Goal: Information Seeking & Learning: Learn about a topic

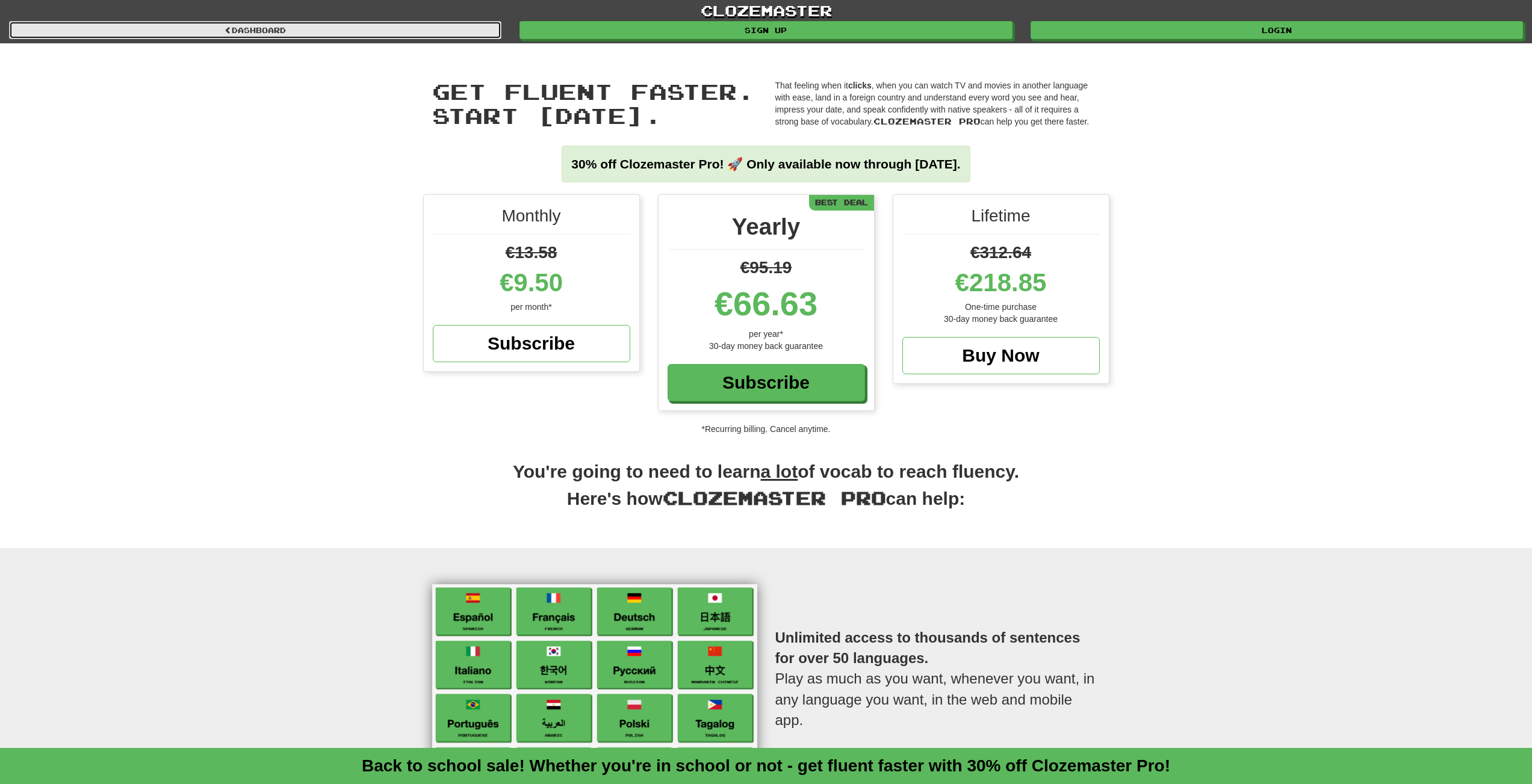
click at [318, 30] on link "Dashboard" at bounding box center [255, 30] width 492 height 18
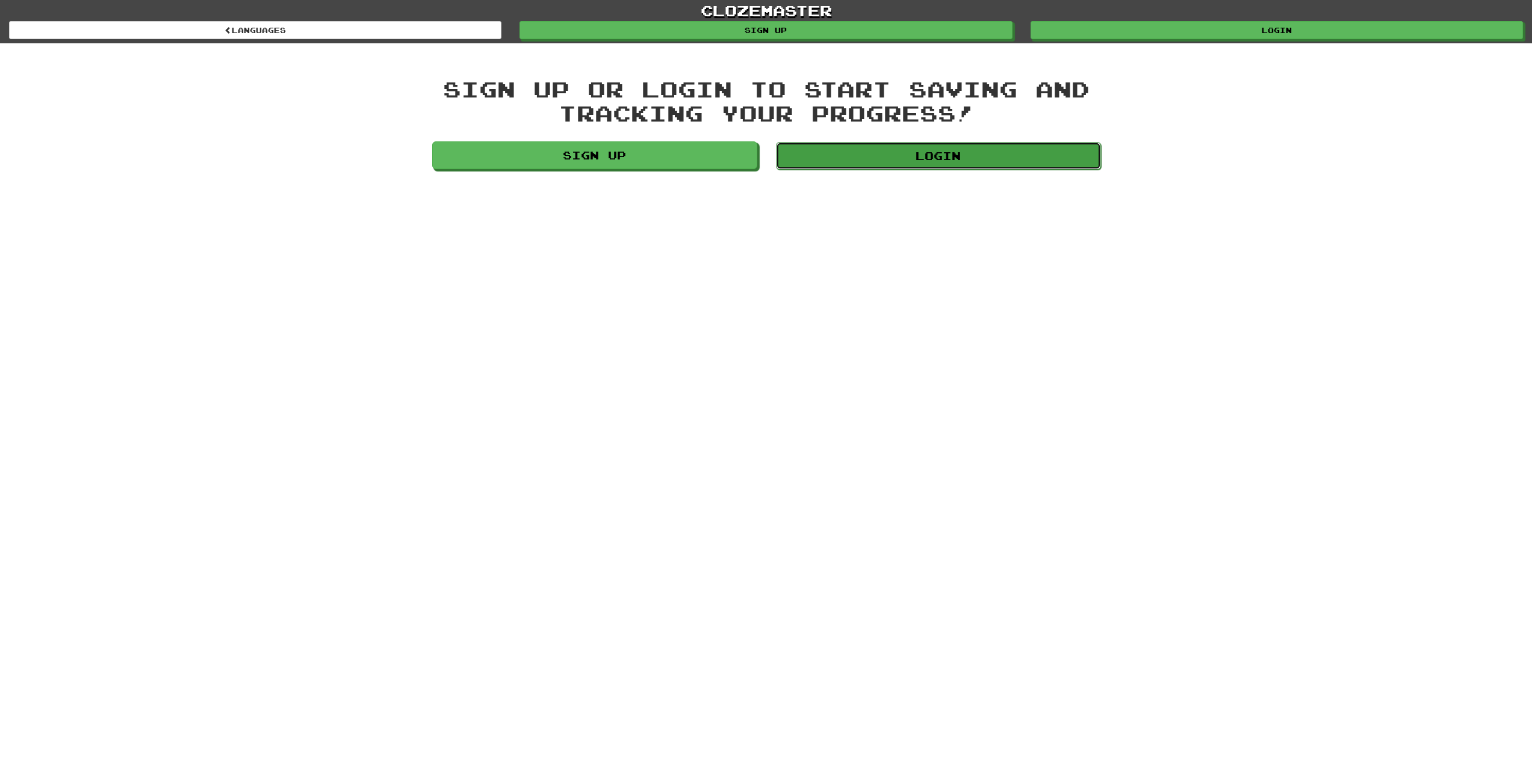
click at [934, 153] on link "Login" at bounding box center [938, 156] width 325 height 28
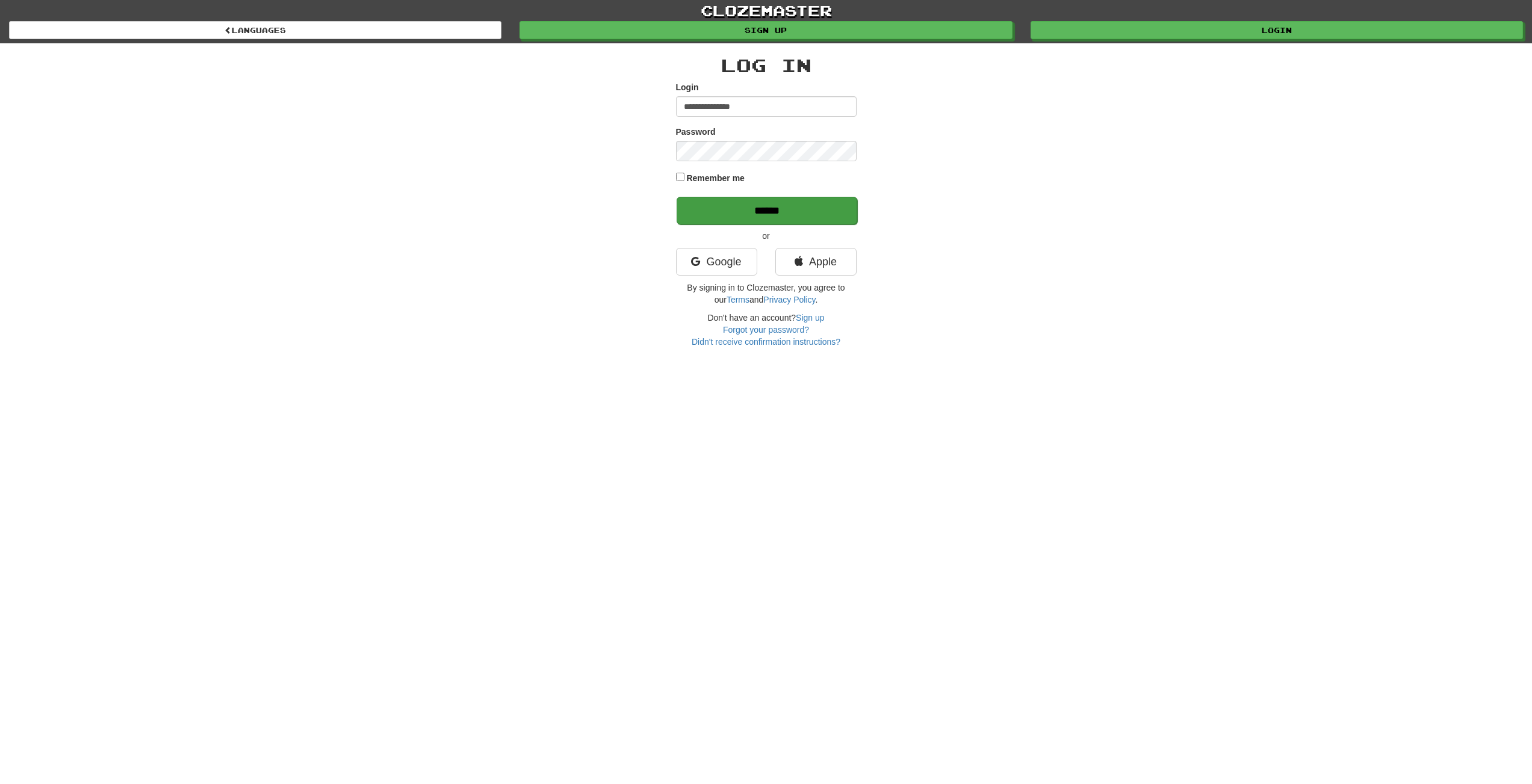
type input "**********"
drag, startPoint x: 762, startPoint y: 219, endPoint x: 821, endPoint y: 219, distance: 59.0
click at [762, 219] on input "******" at bounding box center [767, 211] width 181 height 28
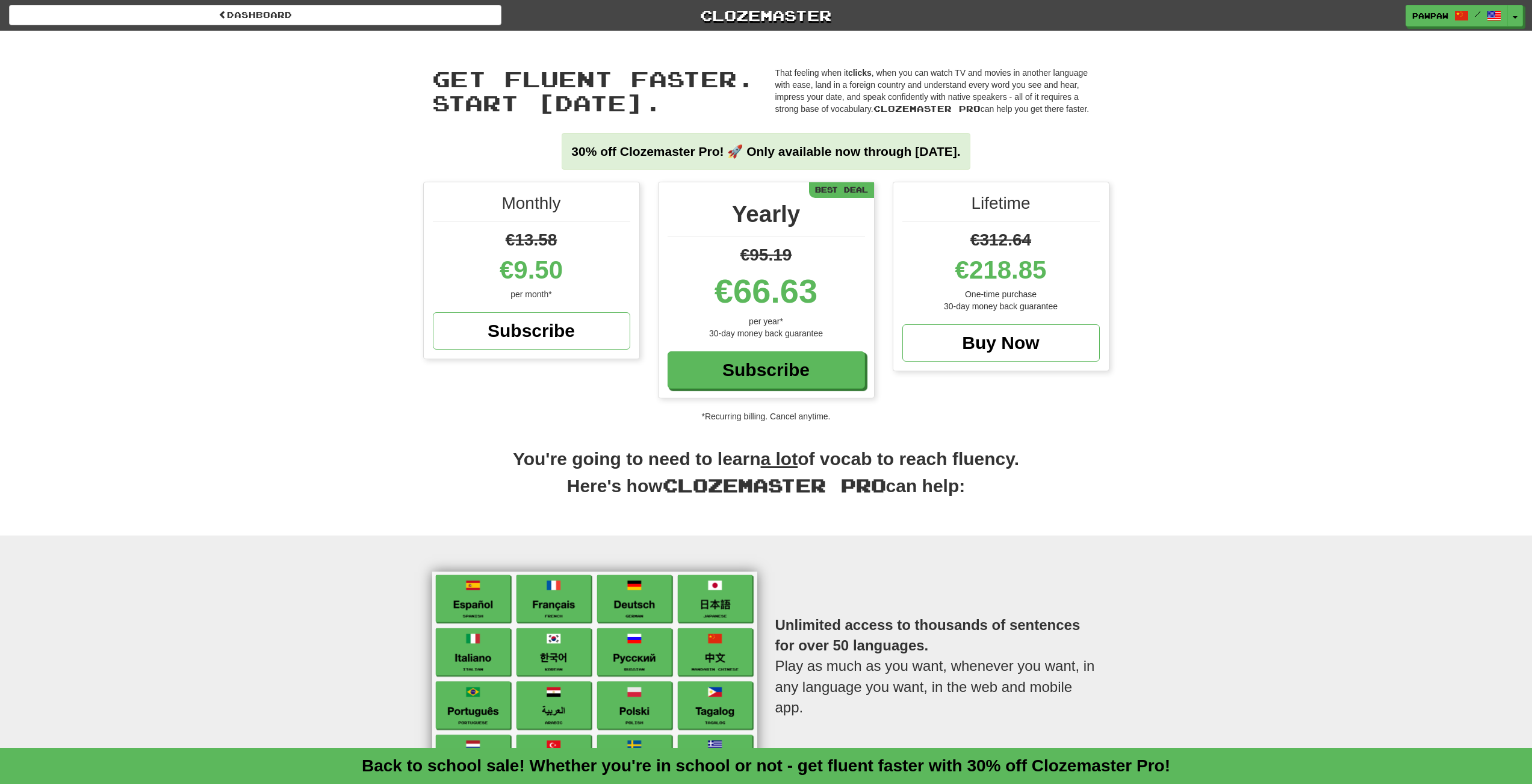
drag, startPoint x: 966, startPoint y: 258, endPoint x: 1149, endPoint y: 277, distance: 184.0
click at [1094, 271] on div "€218.85" at bounding box center [1001, 270] width 198 height 36
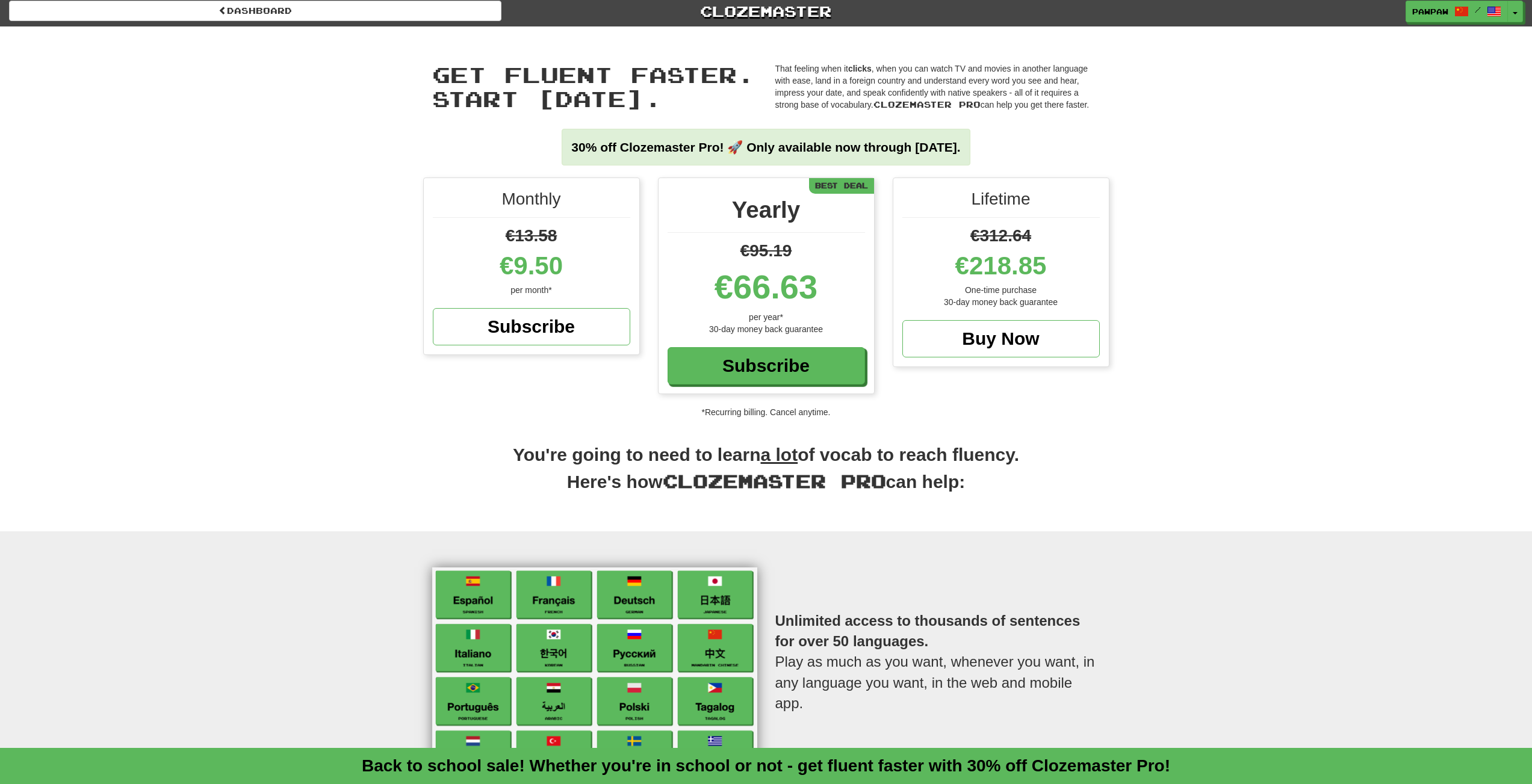
click at [1331, 276] on div "Monthly €13.58 €9.50 per month* Subscribe Yearly €95.19 €66.63 per year* 30-day…" at bounding box center [766, 298] width 1532 height 241
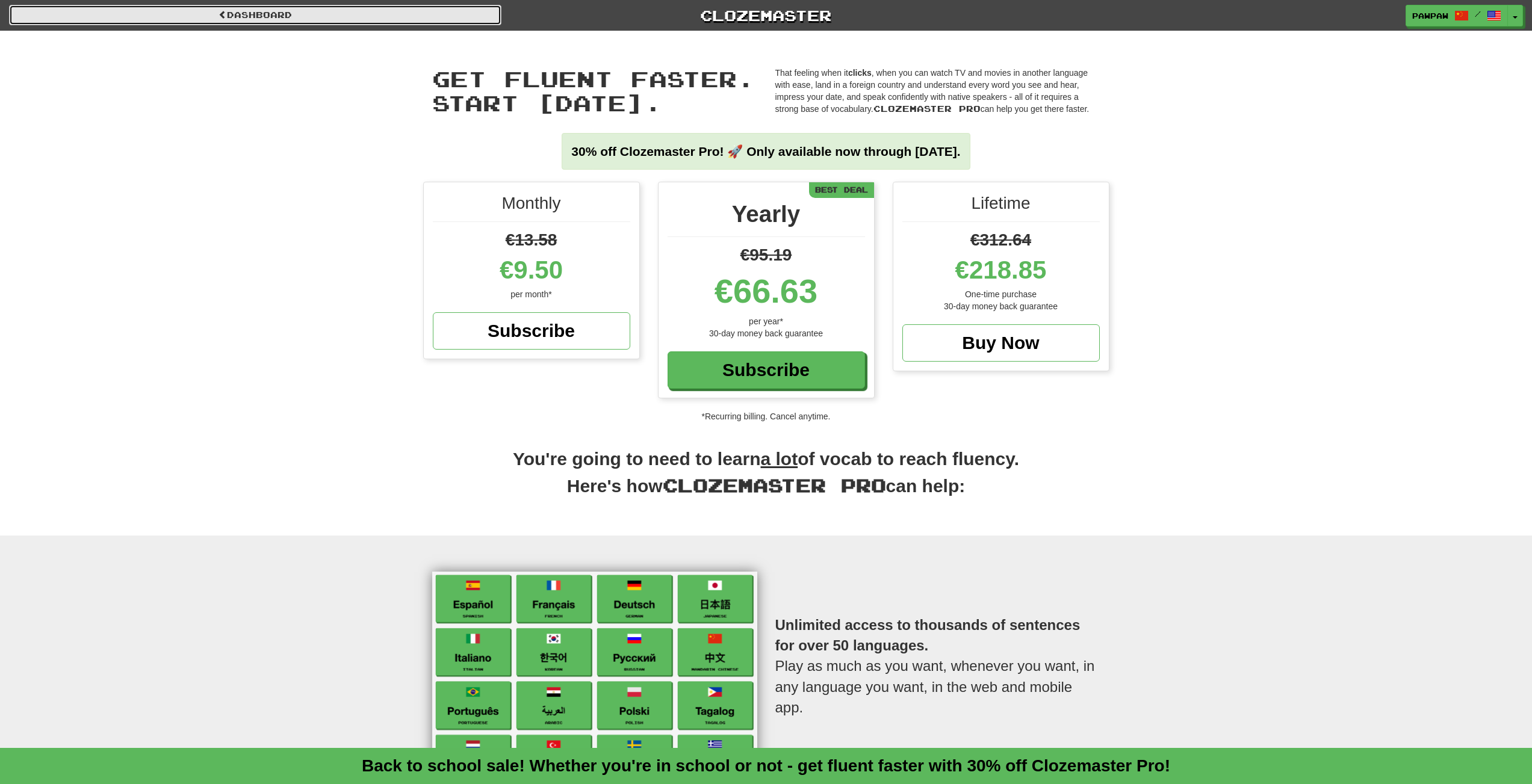
click at [277, 23] on link "Dashboard" at bounding box center [255, 15] width 492 height 21
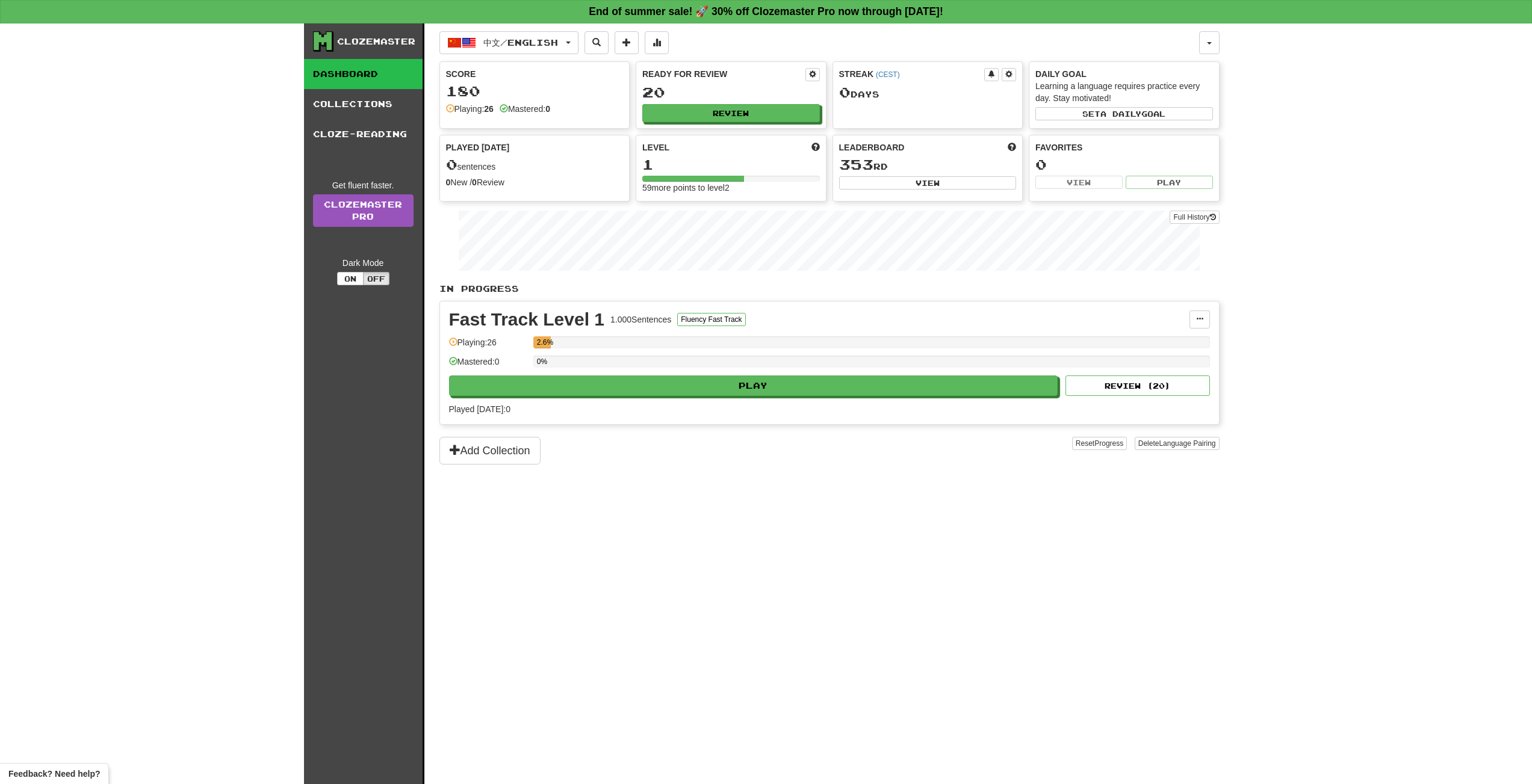
click at [350, 78] on link "Dashboard" at bounding box center [363, 74] width 119 height 30
click at [350, 105] on link "Collections" at bounding box center [363, 103] width 119 height 30
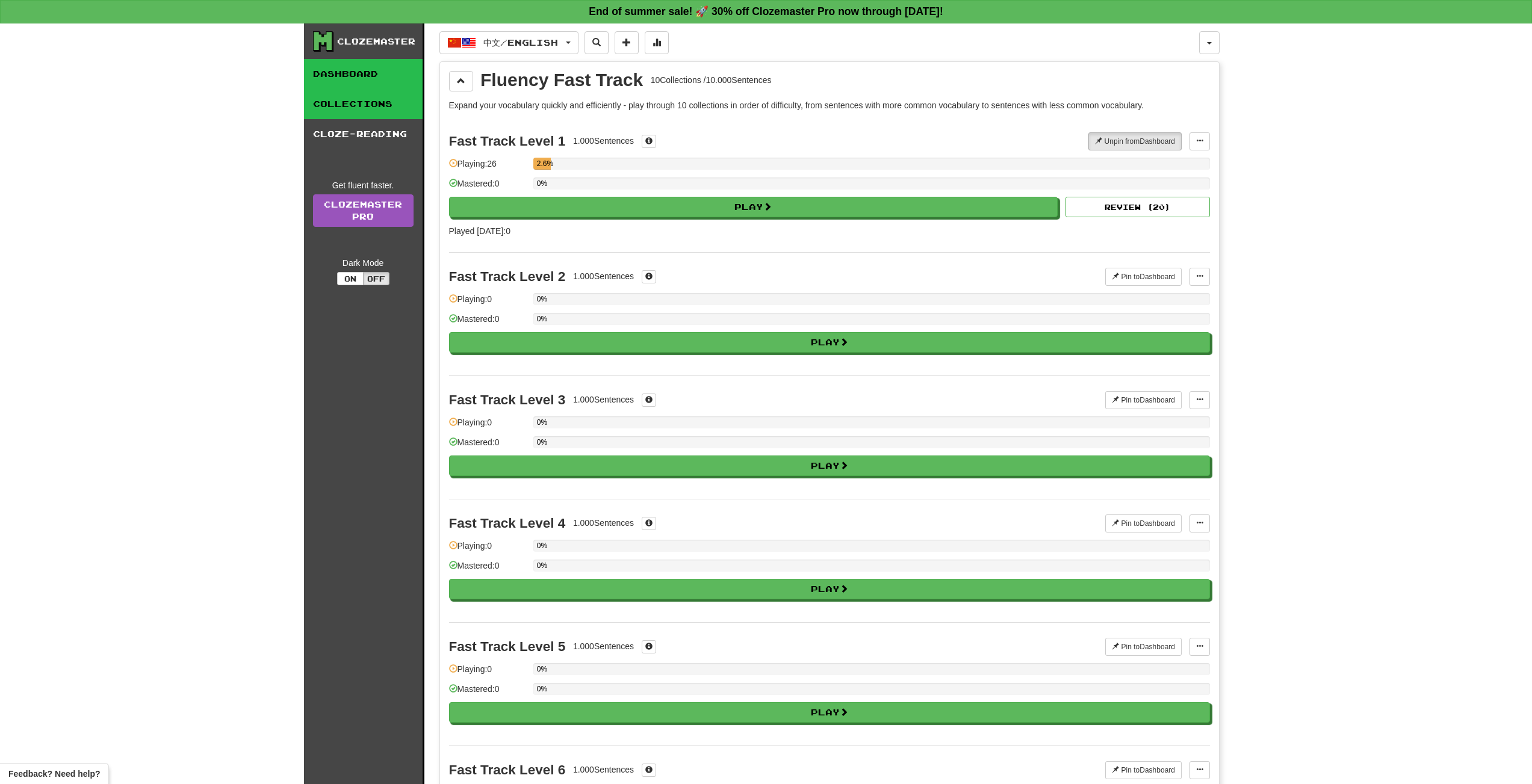
click at [368, 71] on link "Dashboard" at bounding box center [363, 74] width 119 height 30
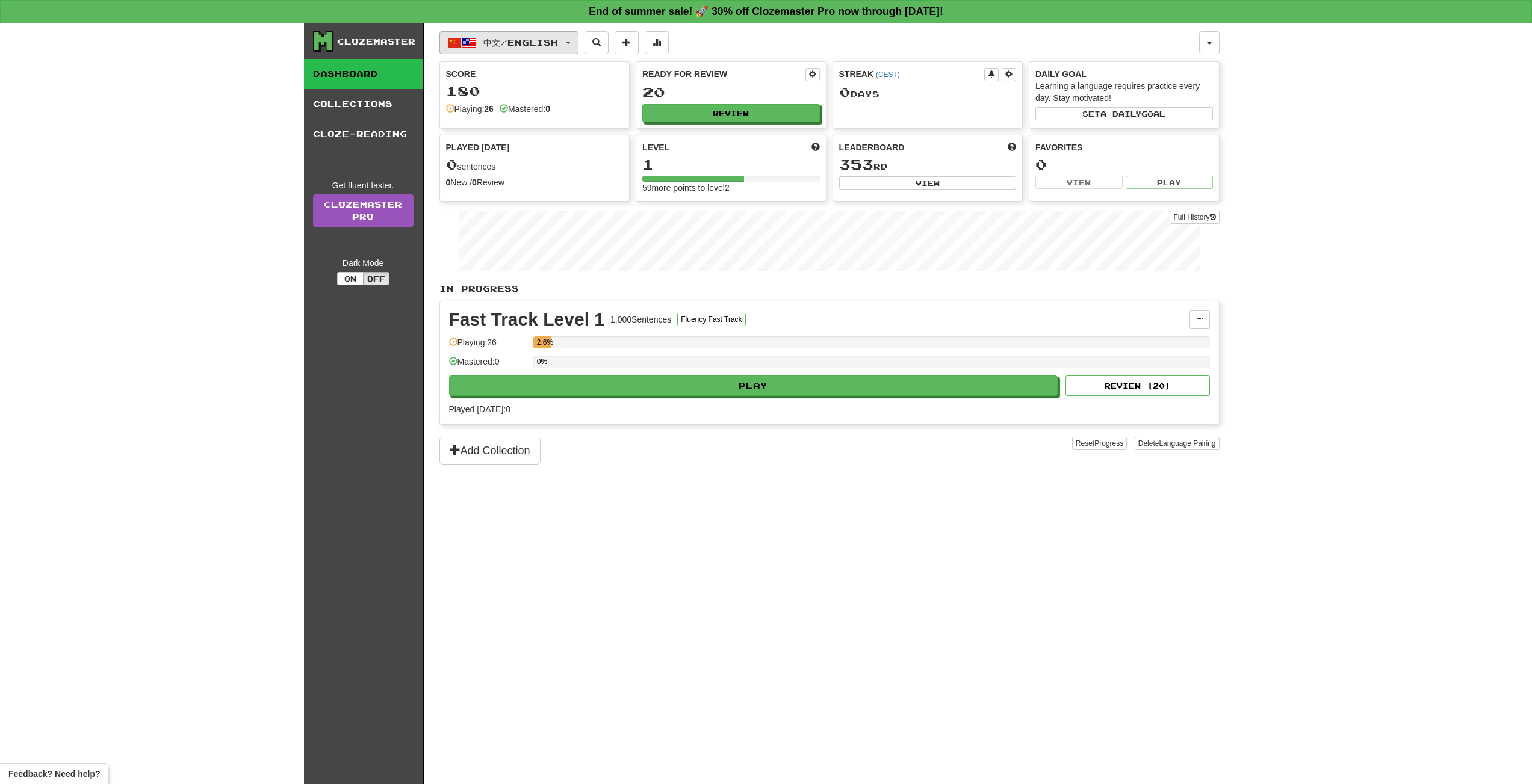
click at [579, 41] on button "中文 / English" at bounding box center [509, 43] width 139 height 23
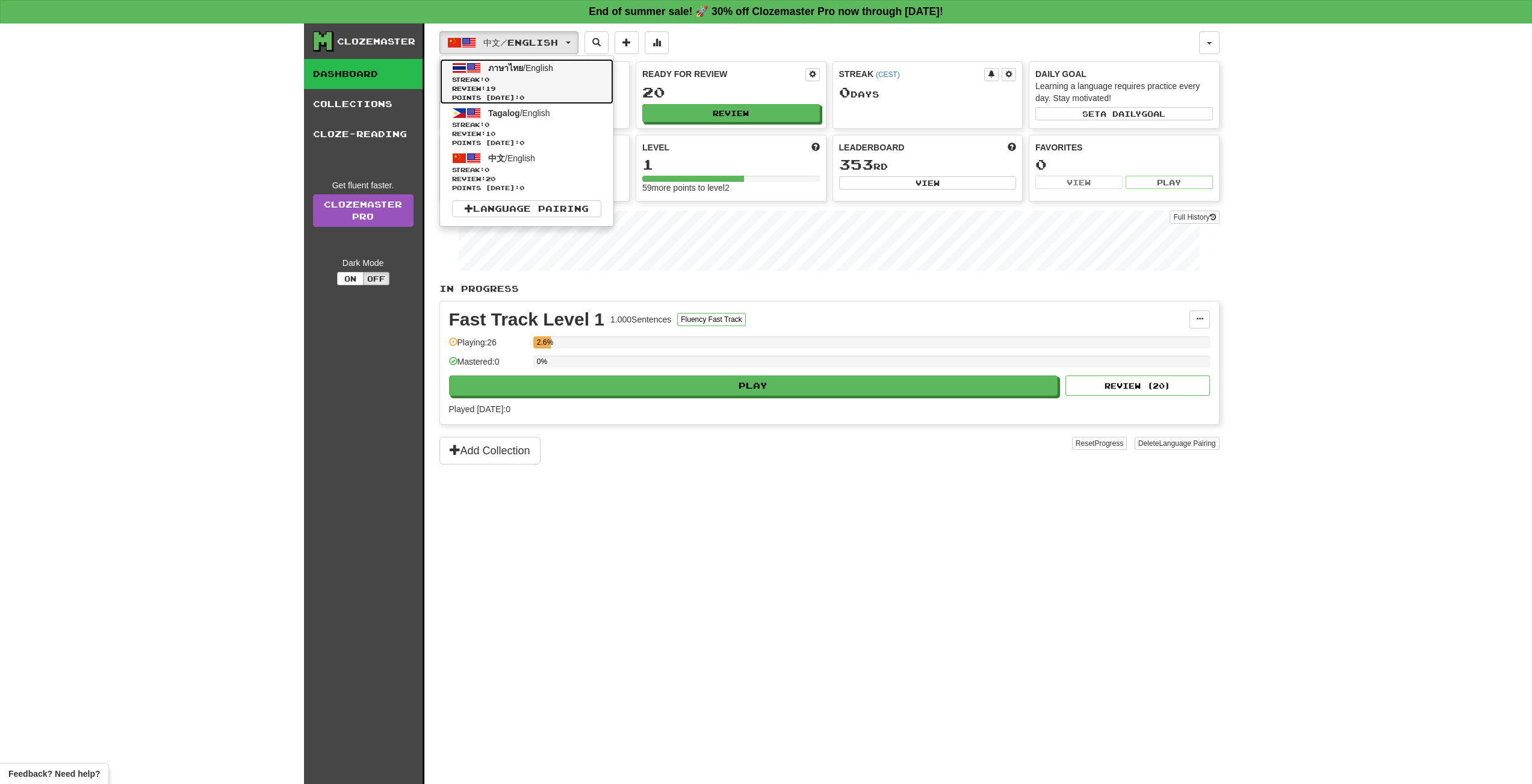
click at [491, 72] on span "ภาษาไทย" at bounding box center [505, 68] width 35 height 10
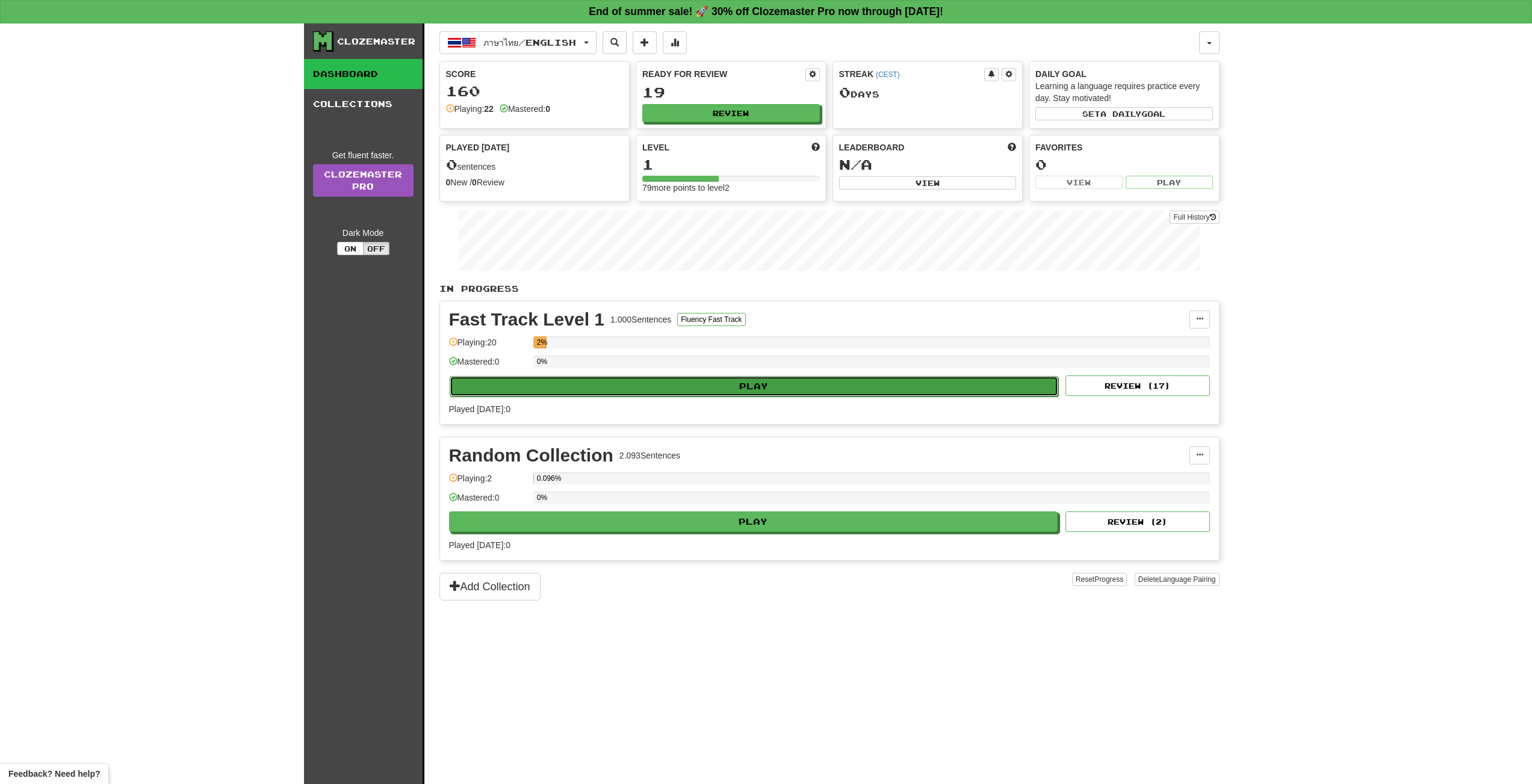
click at [729, 383] on button "Play" at bounding box center [754, 386] width 609 height 21
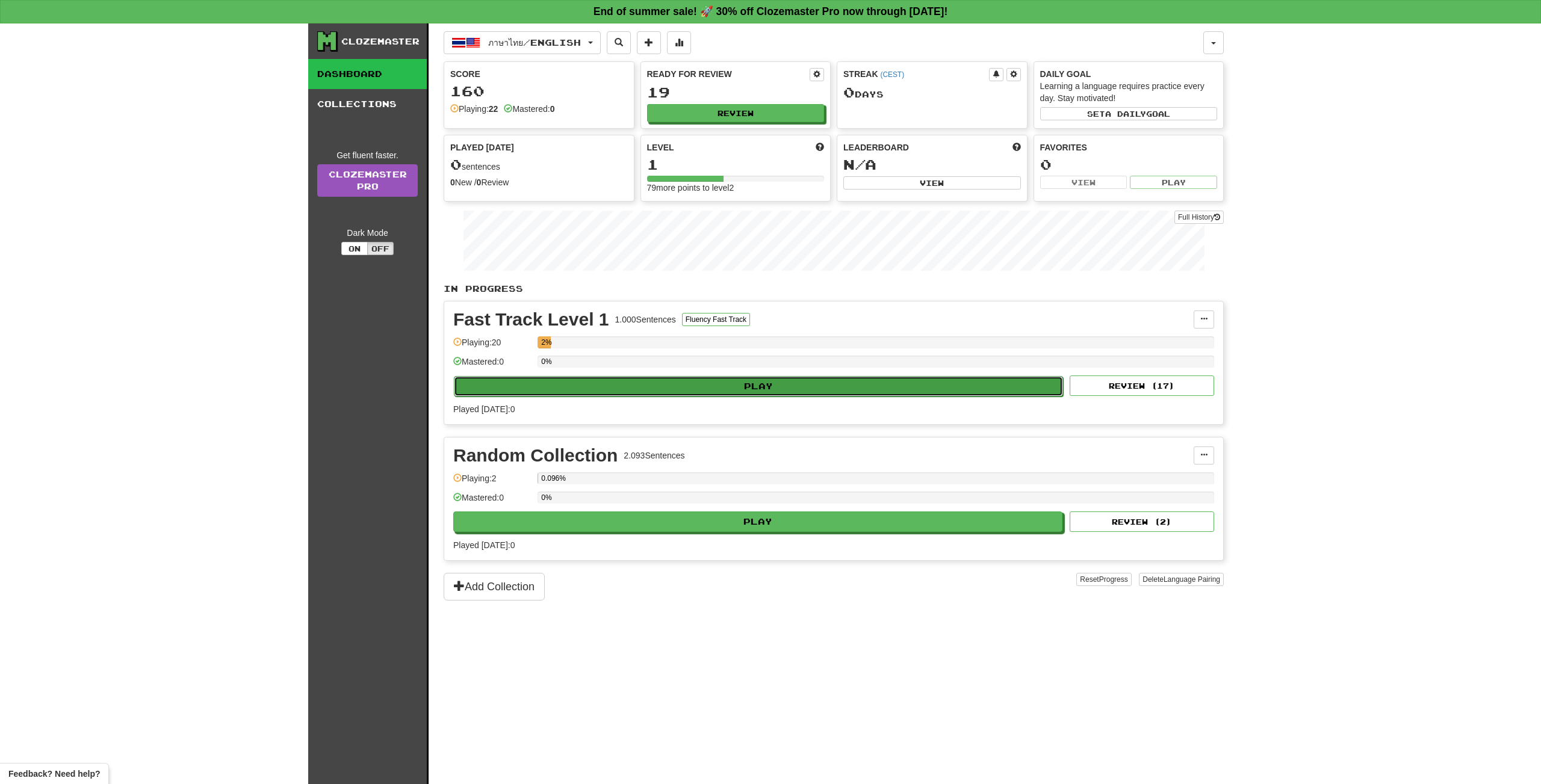
select select "**"
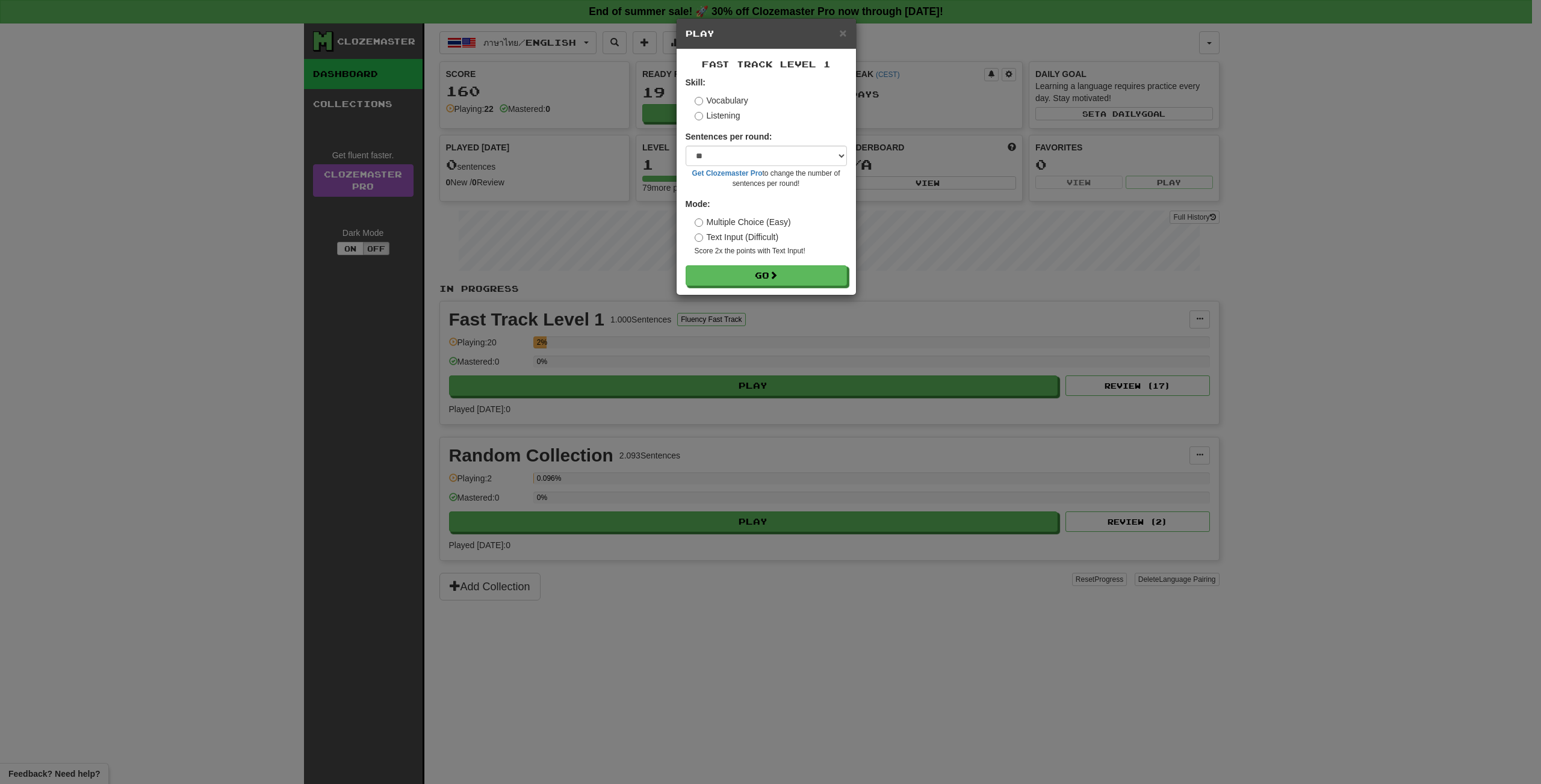
click at [694, 114] on div "Skill: Vocabulary Listening" at bounding box center [766, 99] width 161 height 45
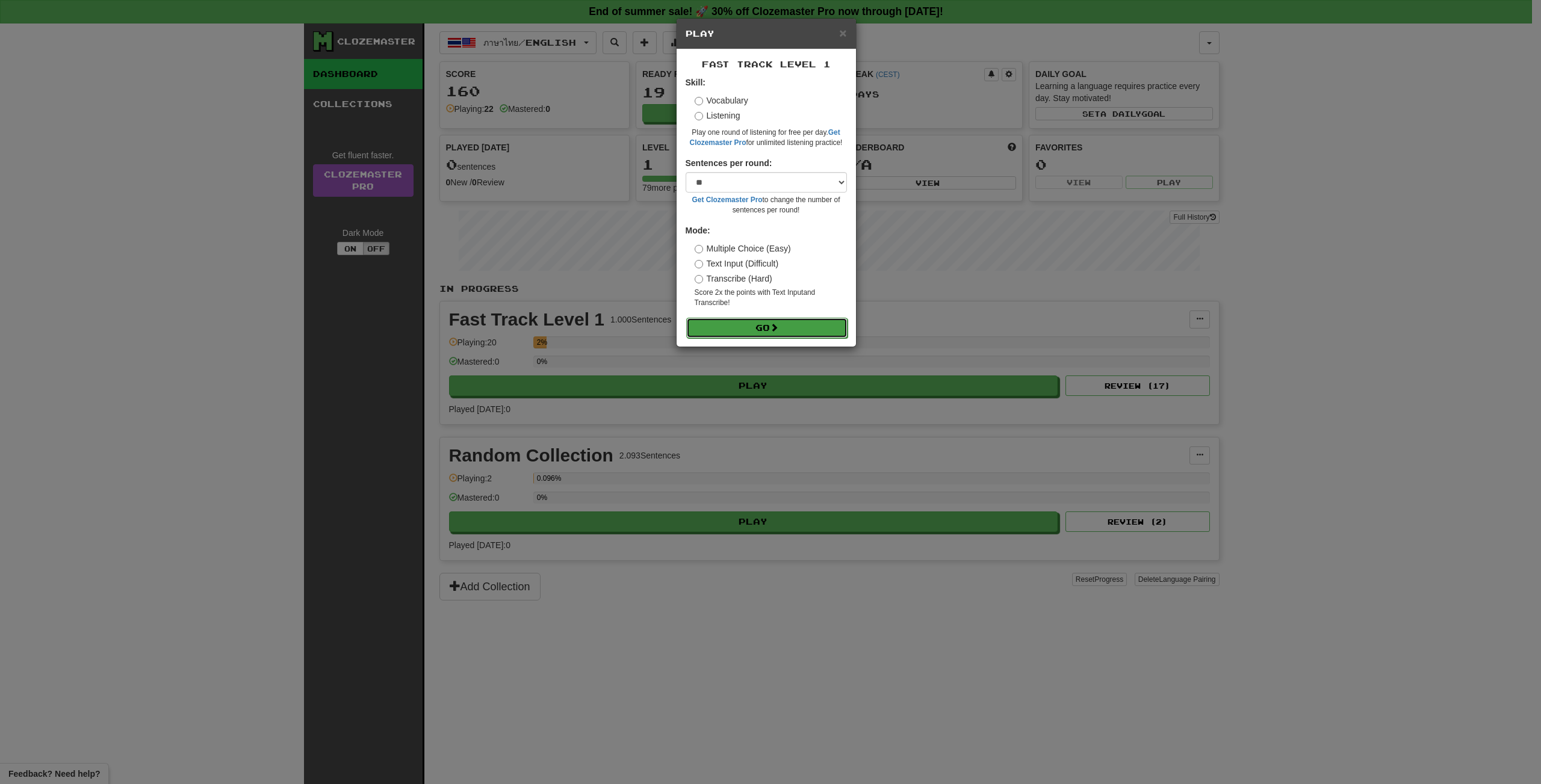
click at [784, 324] on button "Go" at bounding box center [767, 328] width 161 height 21
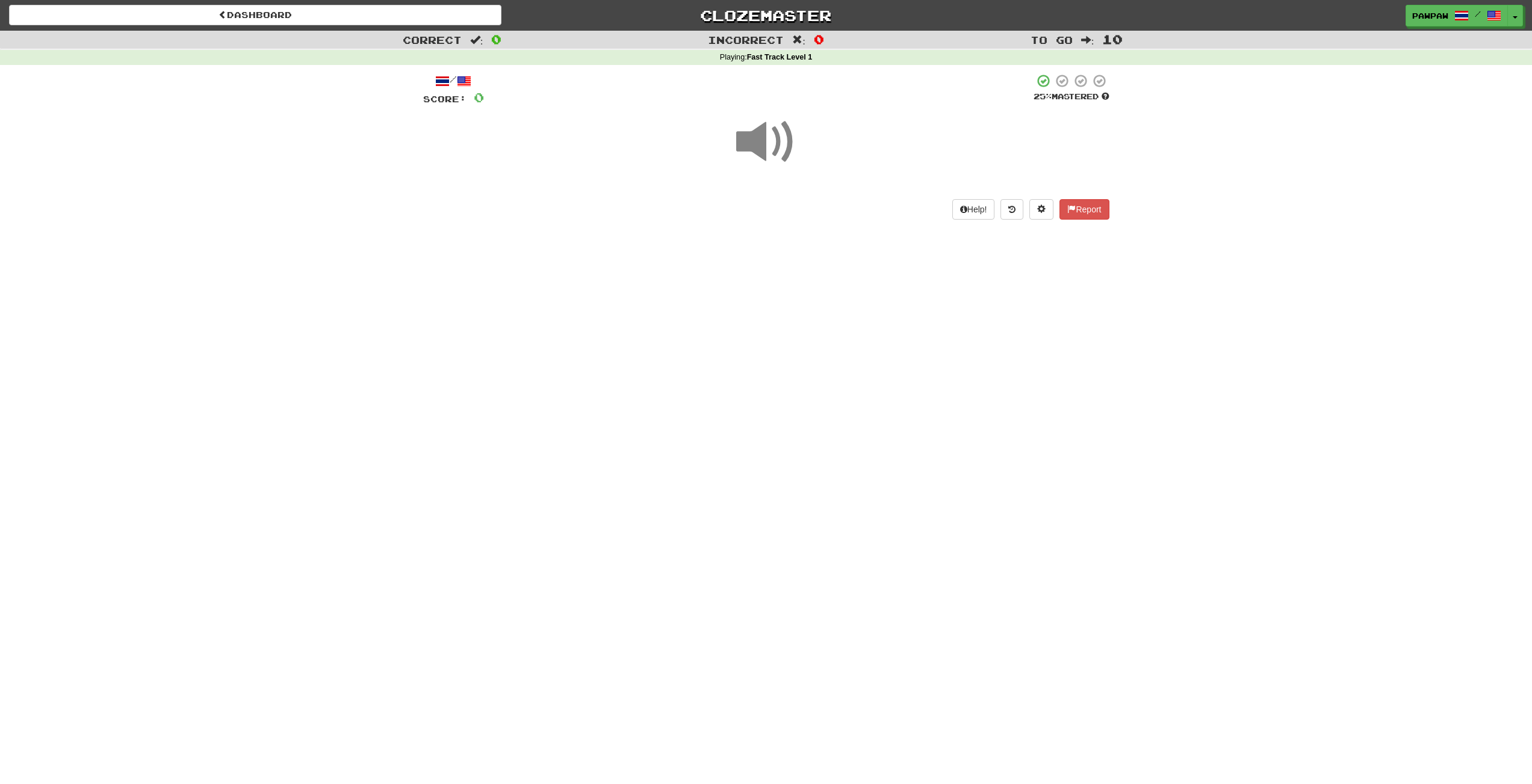
click at [759, 154] on span at bounding box center [766, 142] width 60 height 60
click at [816, 212] on button "show sentence" at bounding box center [805, 209] width 72 height 32
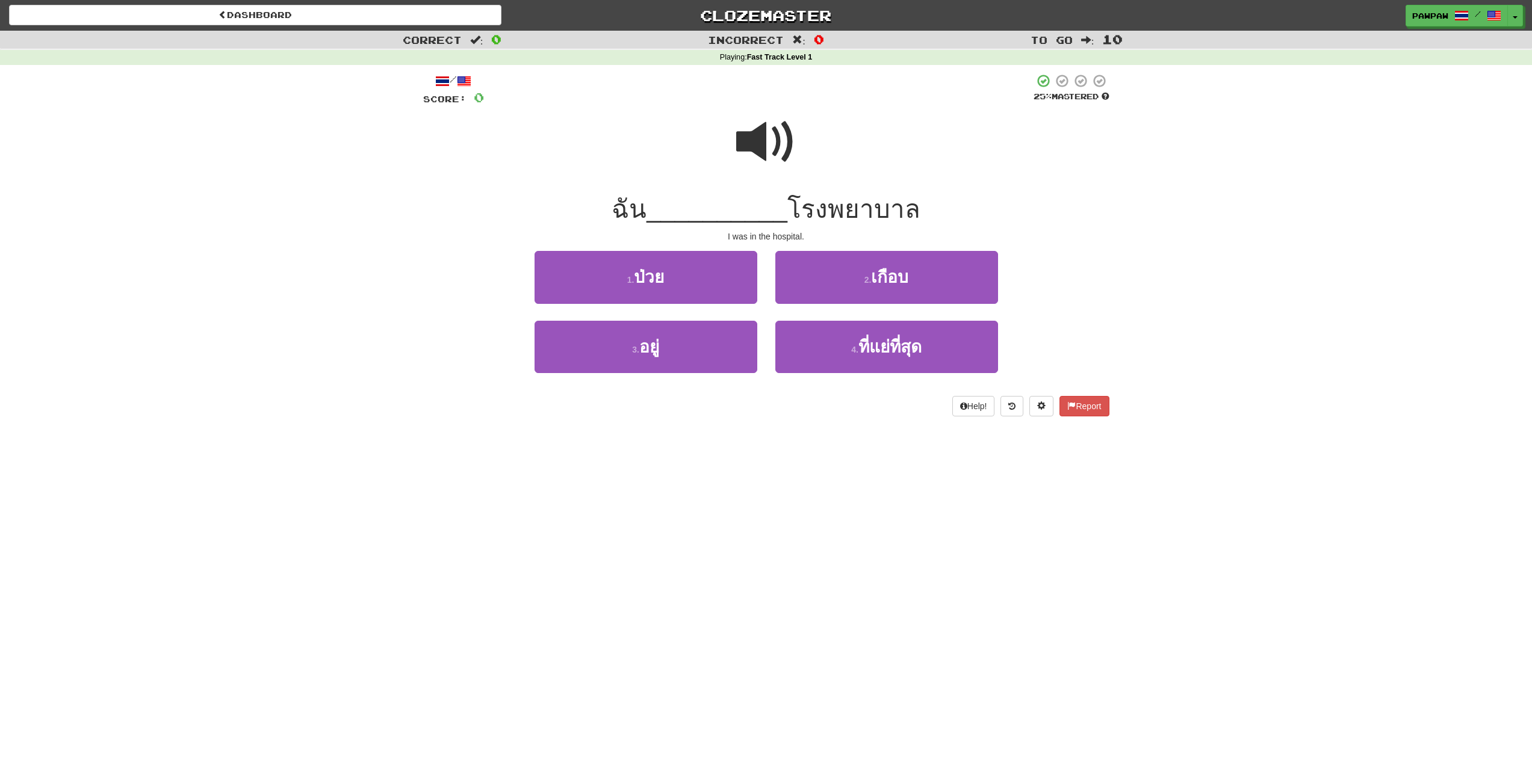
click at [767, 156] on span at bounding box center [766, 142] width 60 height 60
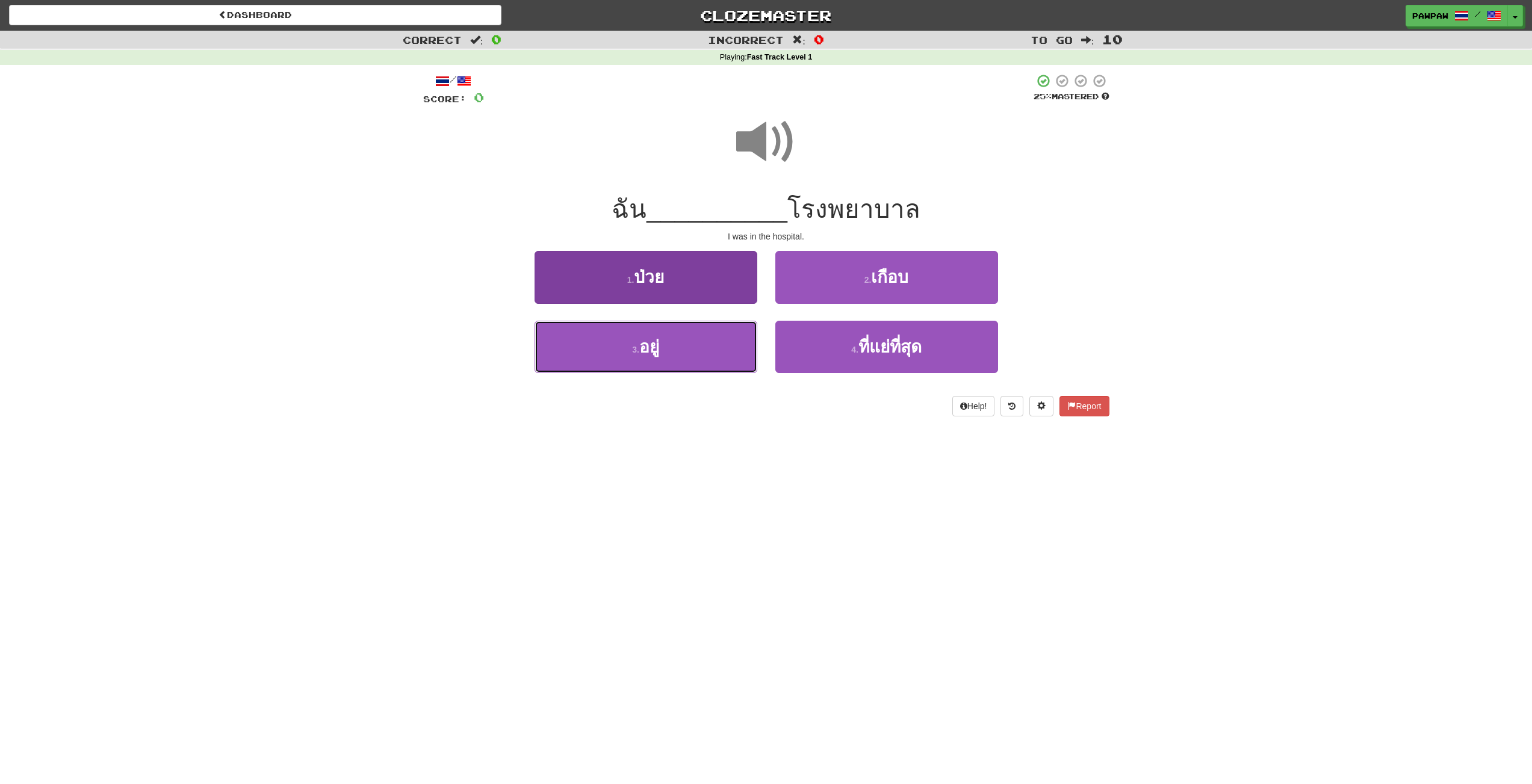
drag, startPoint x: 657, startPoint y: 364, endPoint x: 685, endPoint y: 364, distance: 28.0
click at [656, 364] on button "3 . อยู่" at bounding box center [646, 347] width 223 height 52
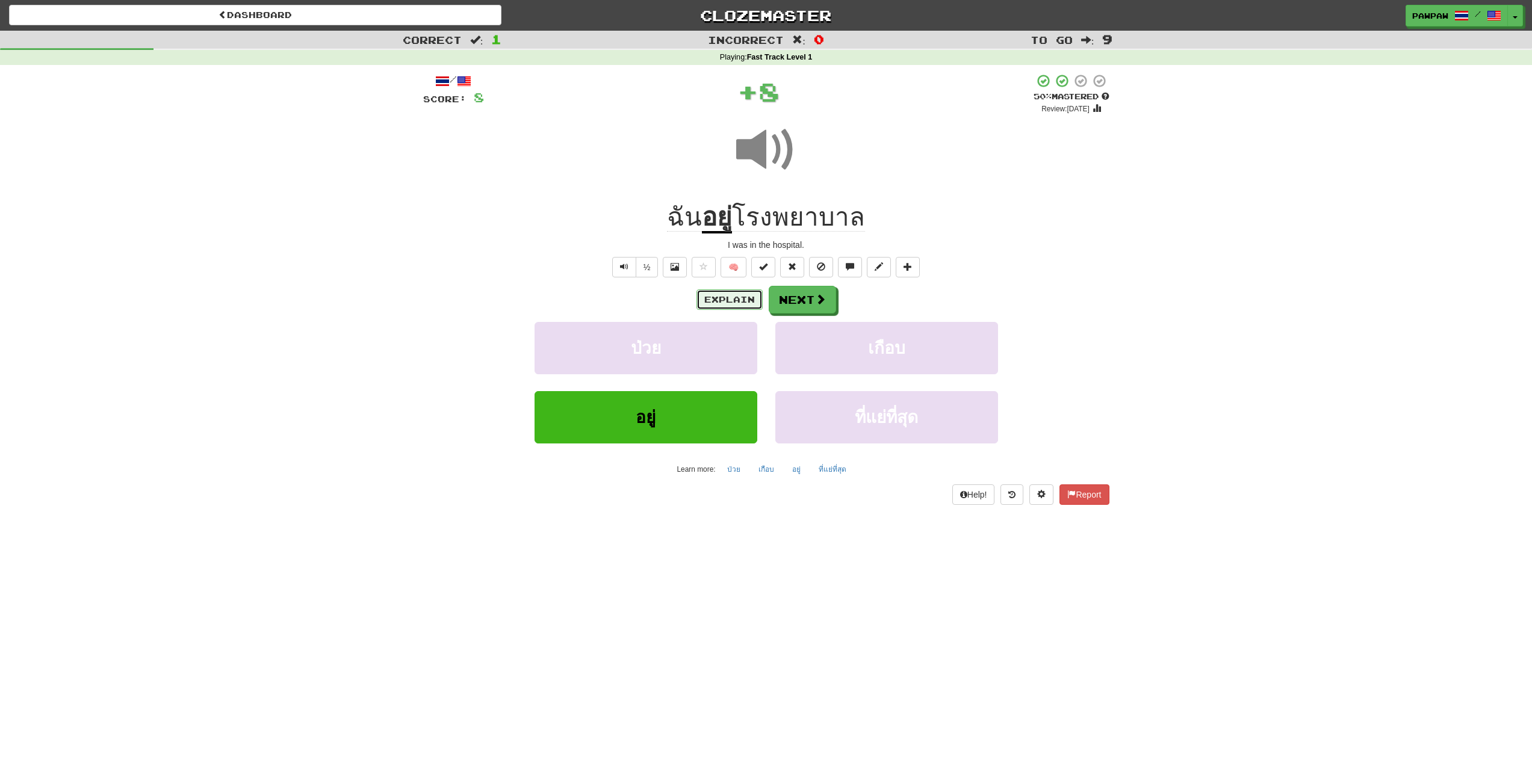
click at [737, 295] on button "Explain" at bounding box center [729, 300] width 66 height 21
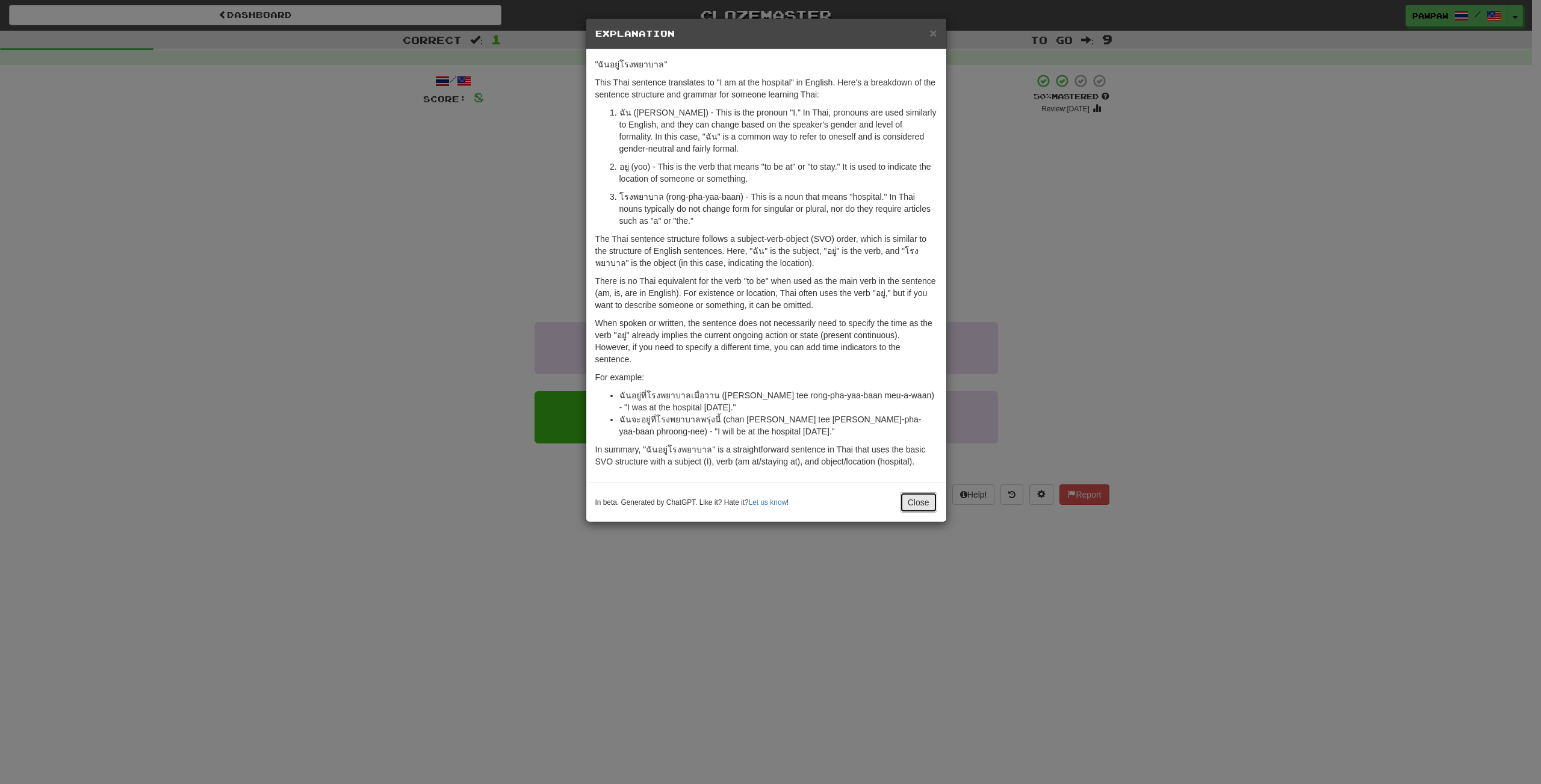
click at [916, 507] on button "Close" at bounding box center [918, 502] width 37 height 21
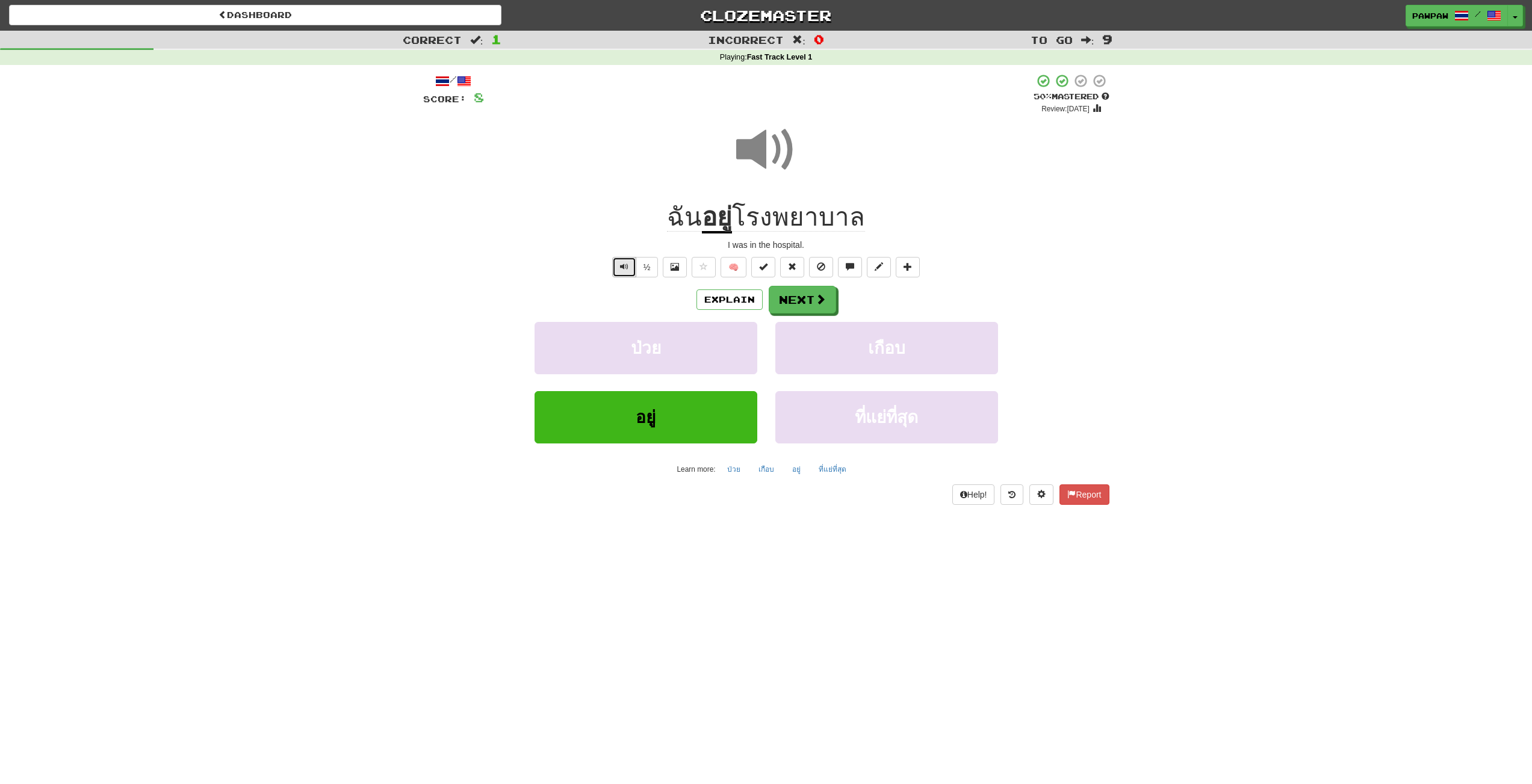
click at [621, 263] on button "Text-to-speech controls" at bounding box center [624, 267] width 24 height 21
drag, startPoint x: 811, startPoint y: 293, endPoint x: 884, endPoint y: 298, distance: 73.2
click at [811, 293] on button "Next" at bounding box center [802, 300] width 68 height 28
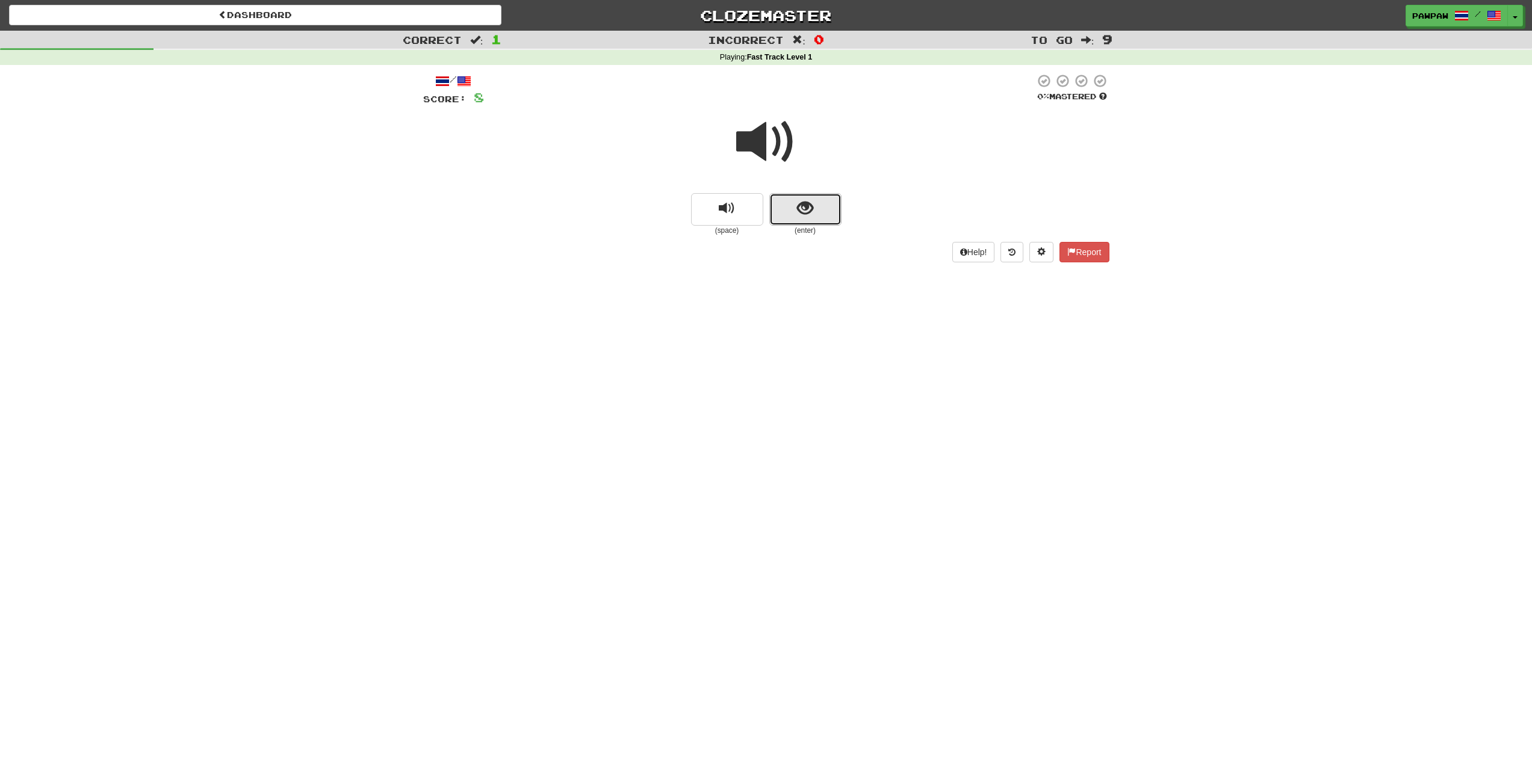
click at [812, 214] on span "show sentence" at bounding box center [805, 208] width 16 height 16
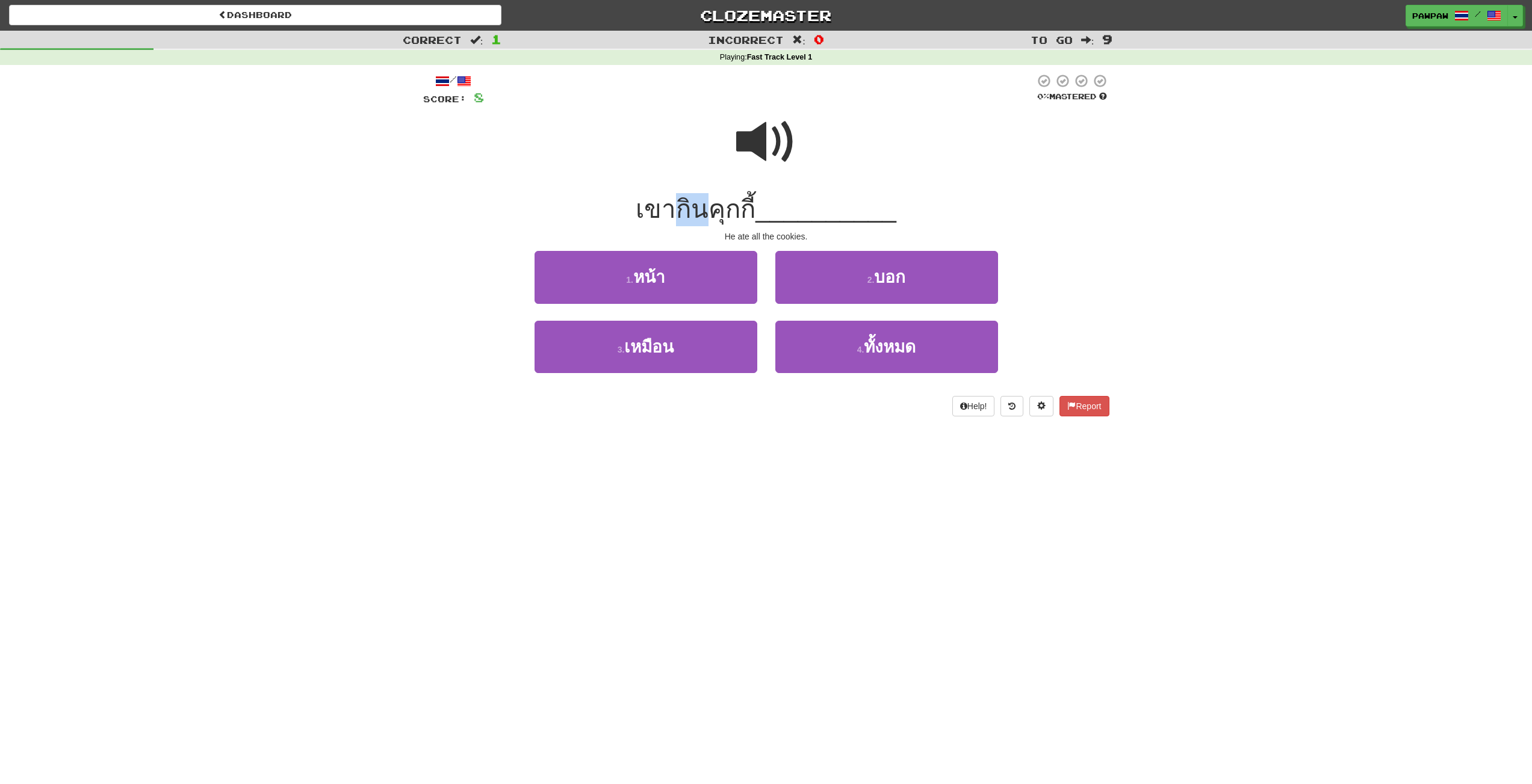
drag, startPoint x: 683, startPoint y: 206, endPoint x: 708, endPoint y: 207, distance: 25.0
click at [707, 207] on span "เขากินคุกกี้" at bounding box center [695, 209] width 120 height 29
click at [741, 150] on span at bounding box center [766, 142] width 60 height 60
drag, startPoint x: 911, startPoint y: 347, endPoint x: 917, endPoint y: 348, distance: 6.1
click at [911, 347] on span "ทั้งหมด" at bounding box center [890, 347] width 52 height 19
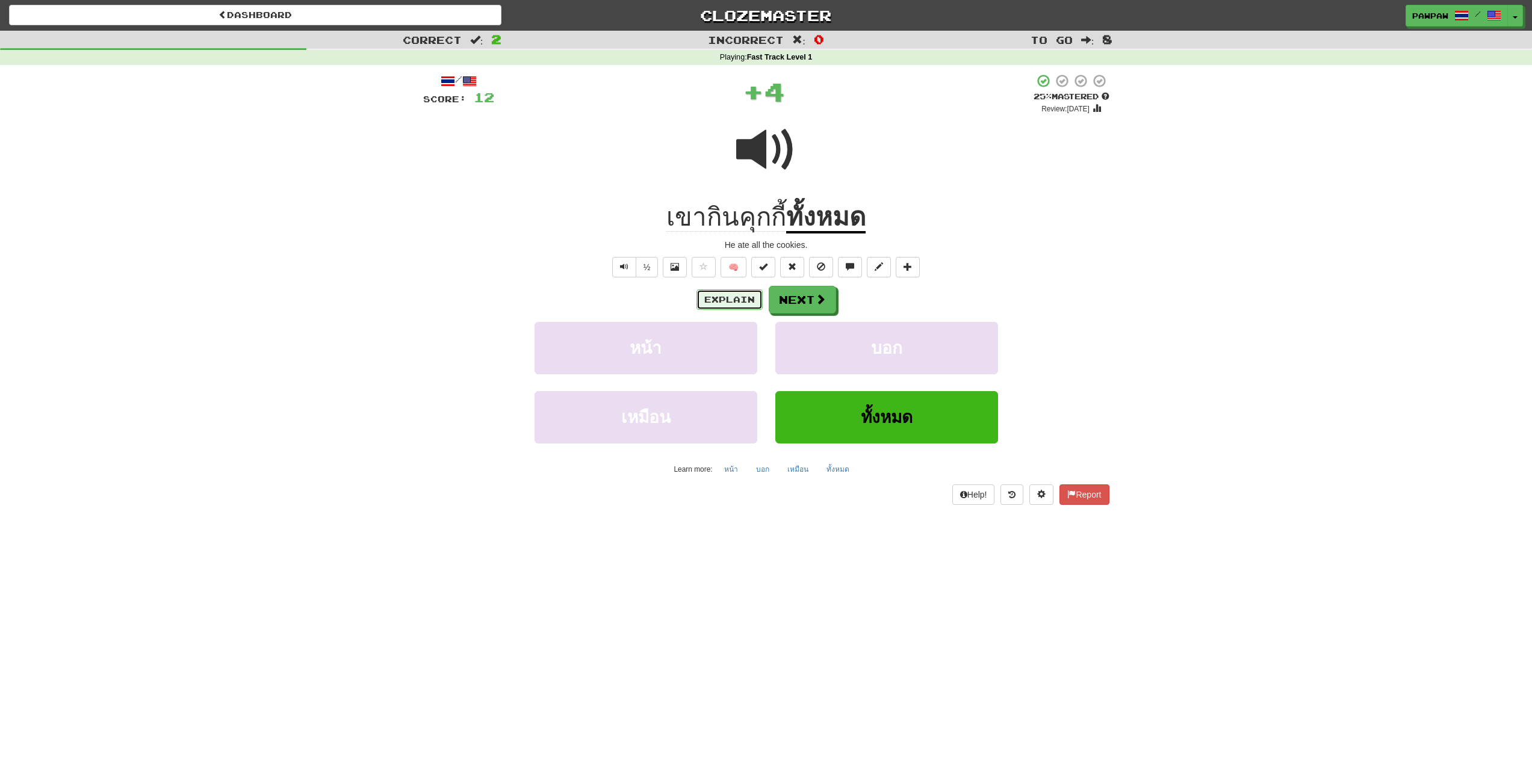
click at [735, 299] on button "Explain" at bounding box center [729, 300] width 66 height 21
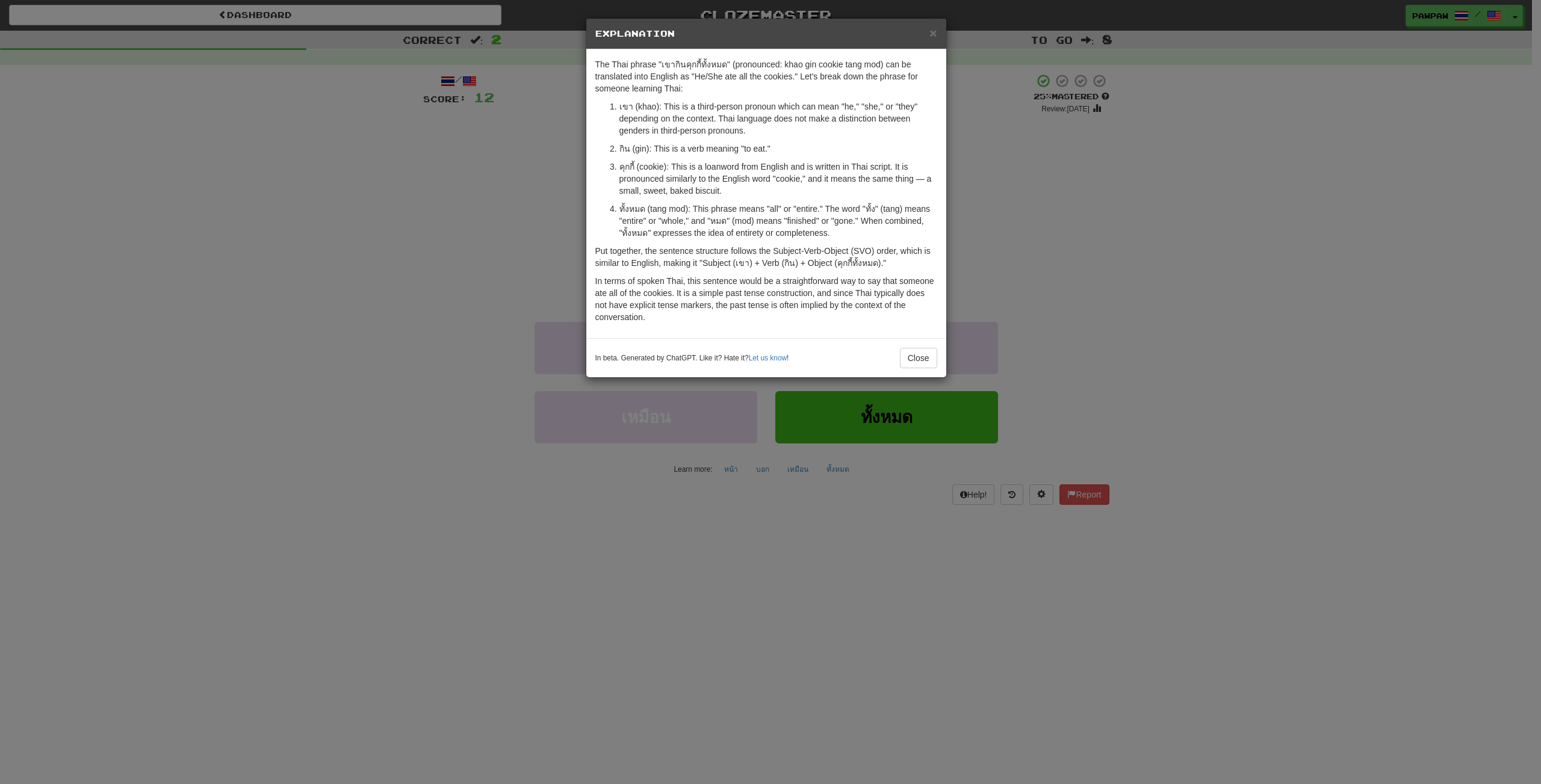
click at [918, 369] on div "In beta. Generated by ChatGPT. Like it? Hate it? Let us know ! Close" at bounding box center [767, 358] width 360 height 39
click at [920, 367] on button "Close" at bounding box center [918, 358] width 37 height 21
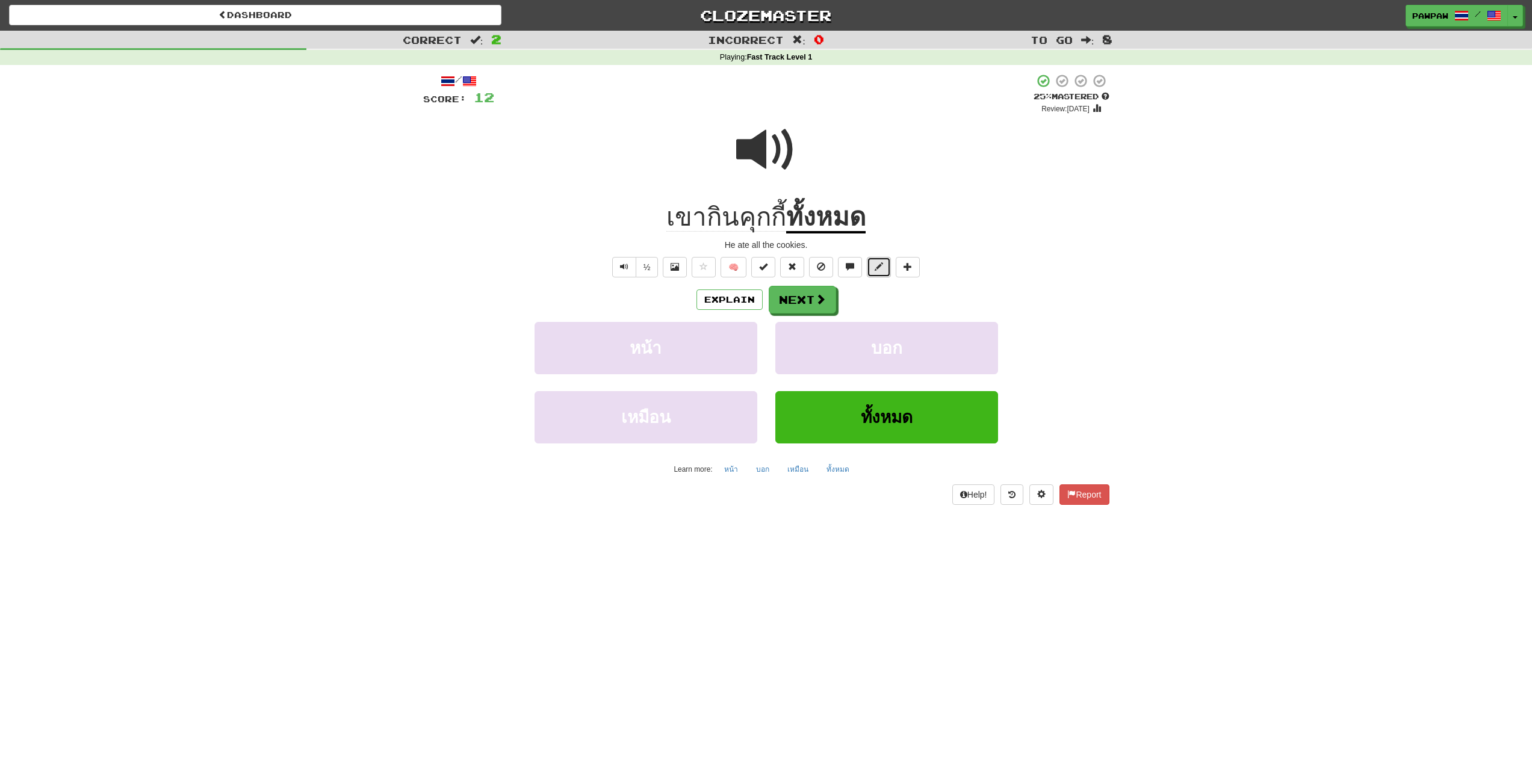
click at [878, 271] on span at bounding box center [879, 266] width 9 height 9
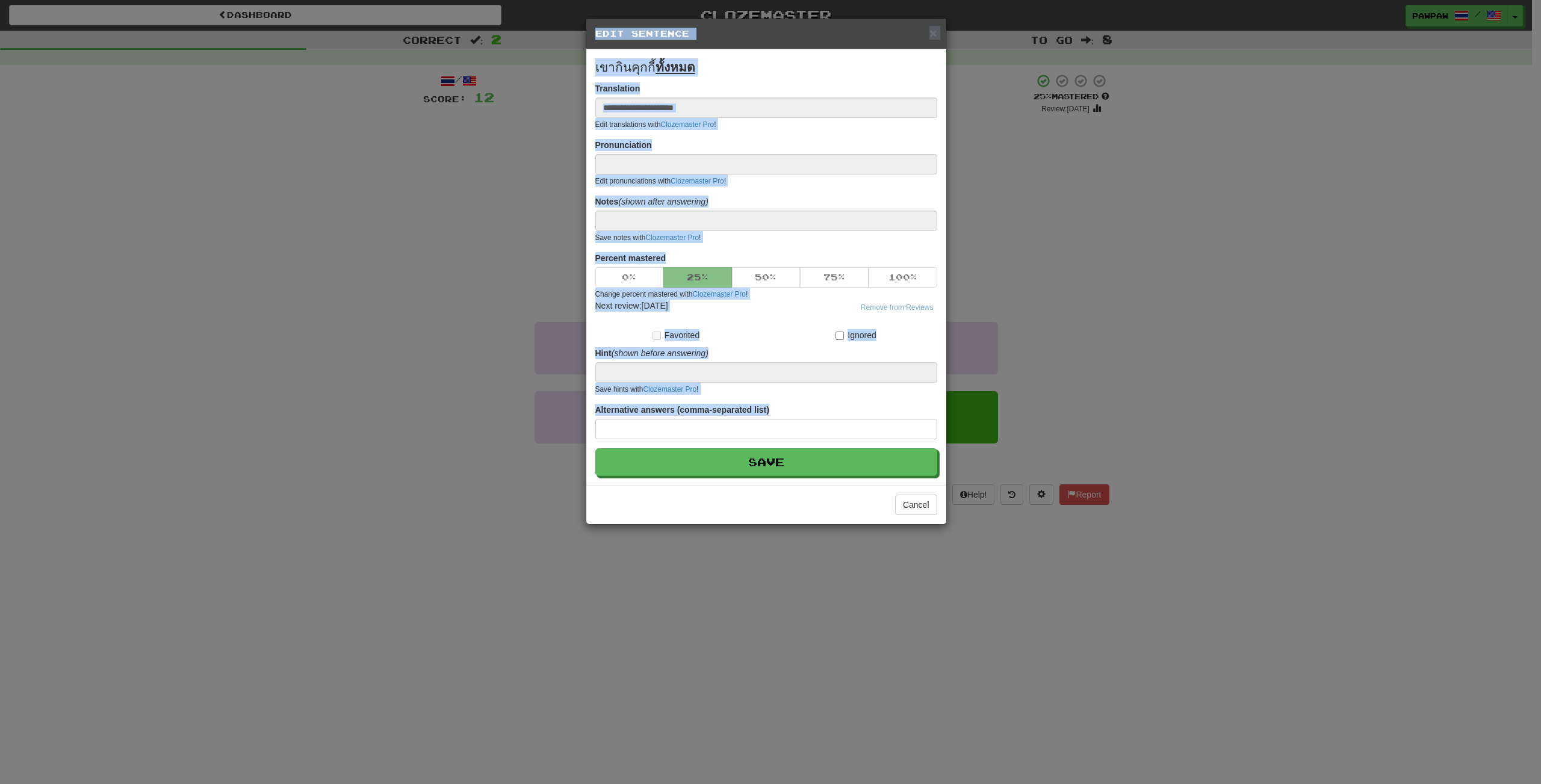
click at [878, 271] on body "Dashboard Clozemaster pawpaw / Toggle Dropdown Dashboard Leaderboard Activity F…" at bounding box center [770, 606] width 1541 height 1212
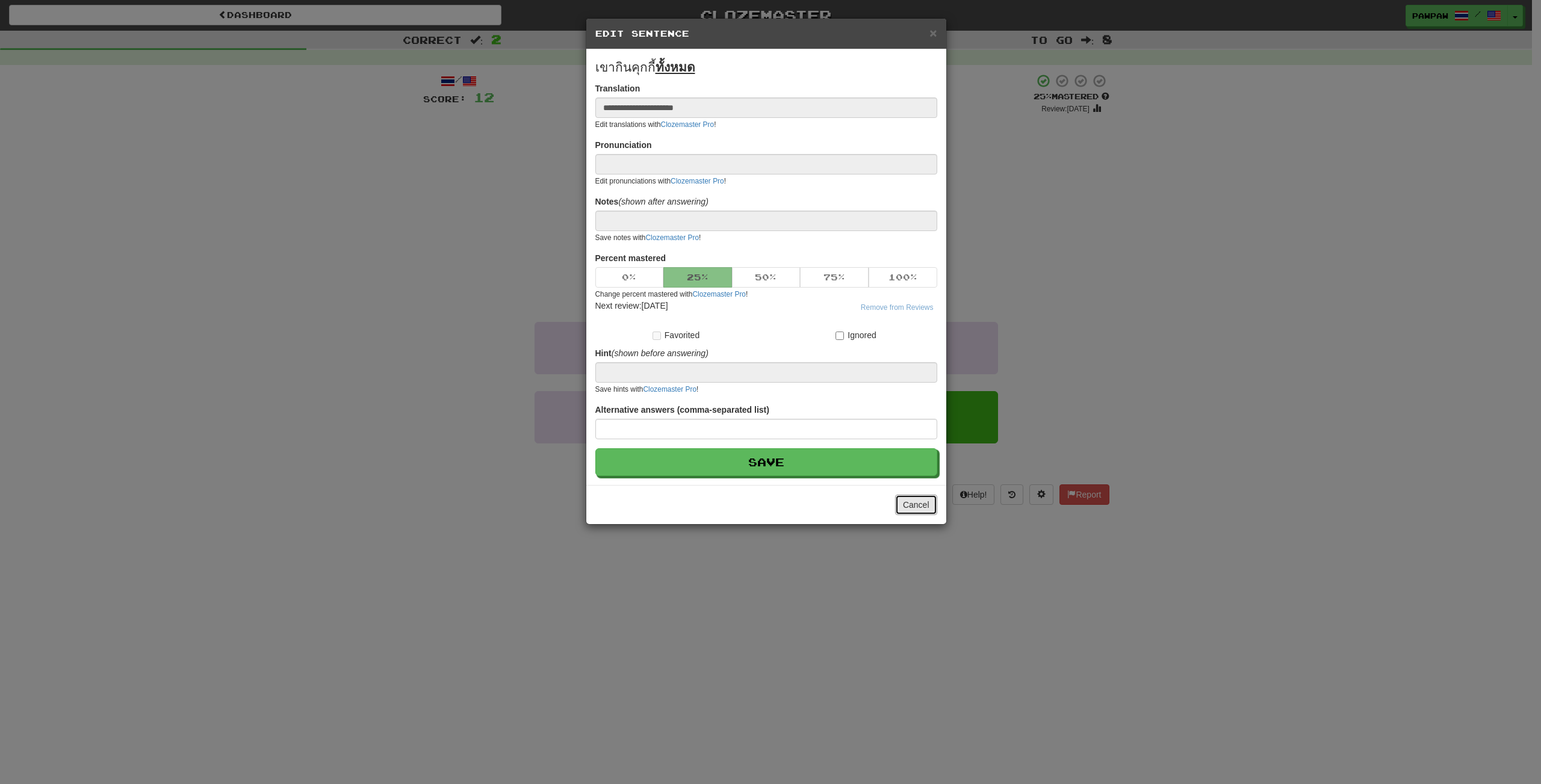
click at [924, 503] on button "Cancel" at bounding box center [916, 505] width 42 height 21
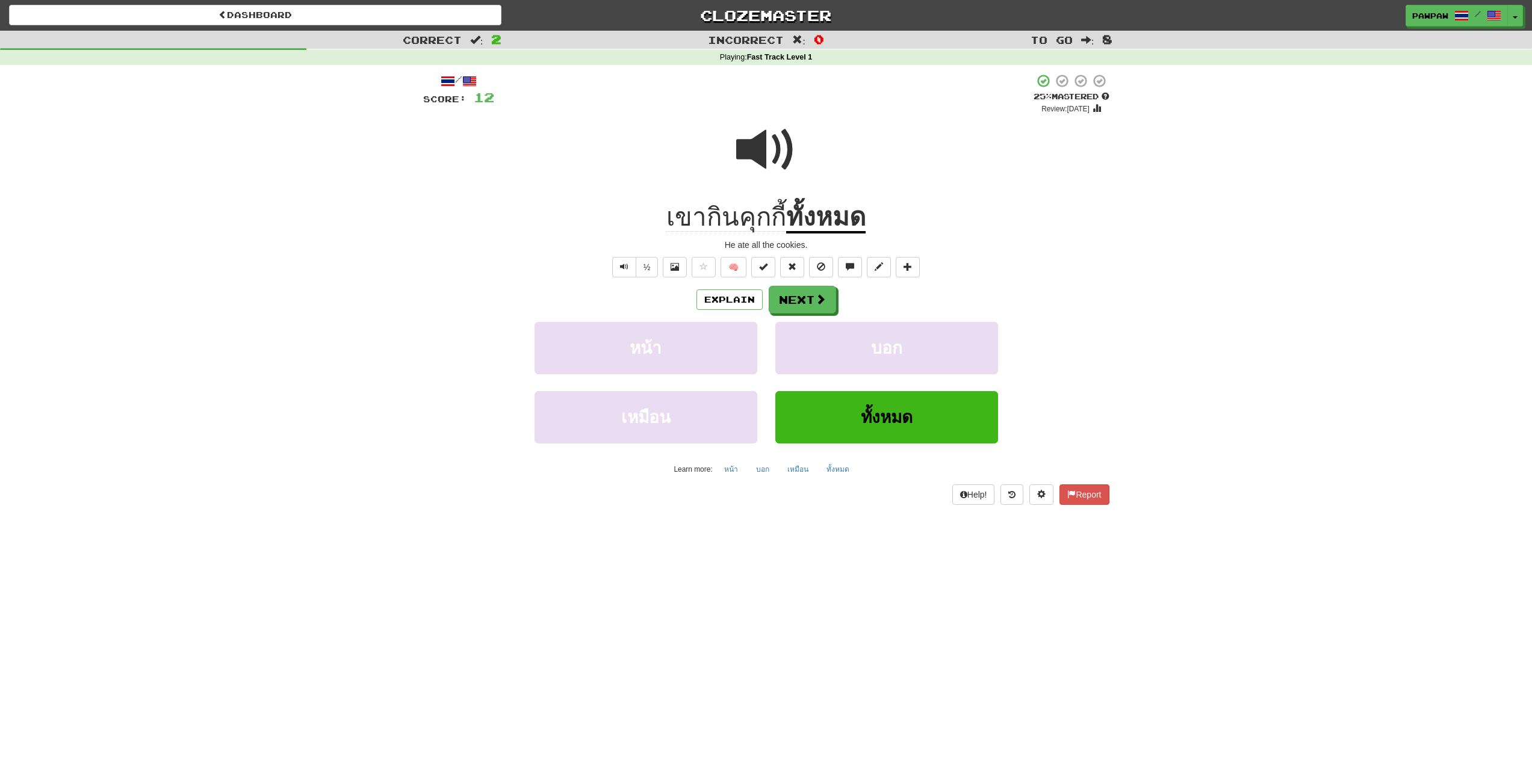
click at [1157, 336] on div "Correct : 2 Incorrect : 0 To go : 8 Playing : Fast Track Level 1 / Score: 12 + …" at bounding box center [766, 276] width 1532 height 491
drag, startPoint x: 1048, startPoint y: 446, endPoint x: 1045, endPoint y: 441, distance: 5.8
click at [1045, 441] on div "เหมือน ทั้งหมด" at bounding box center [766, 426] width 722 height 69
click at [242, 15] on link "Dashboard" at bounding box center [255, 15] width 492 height 21
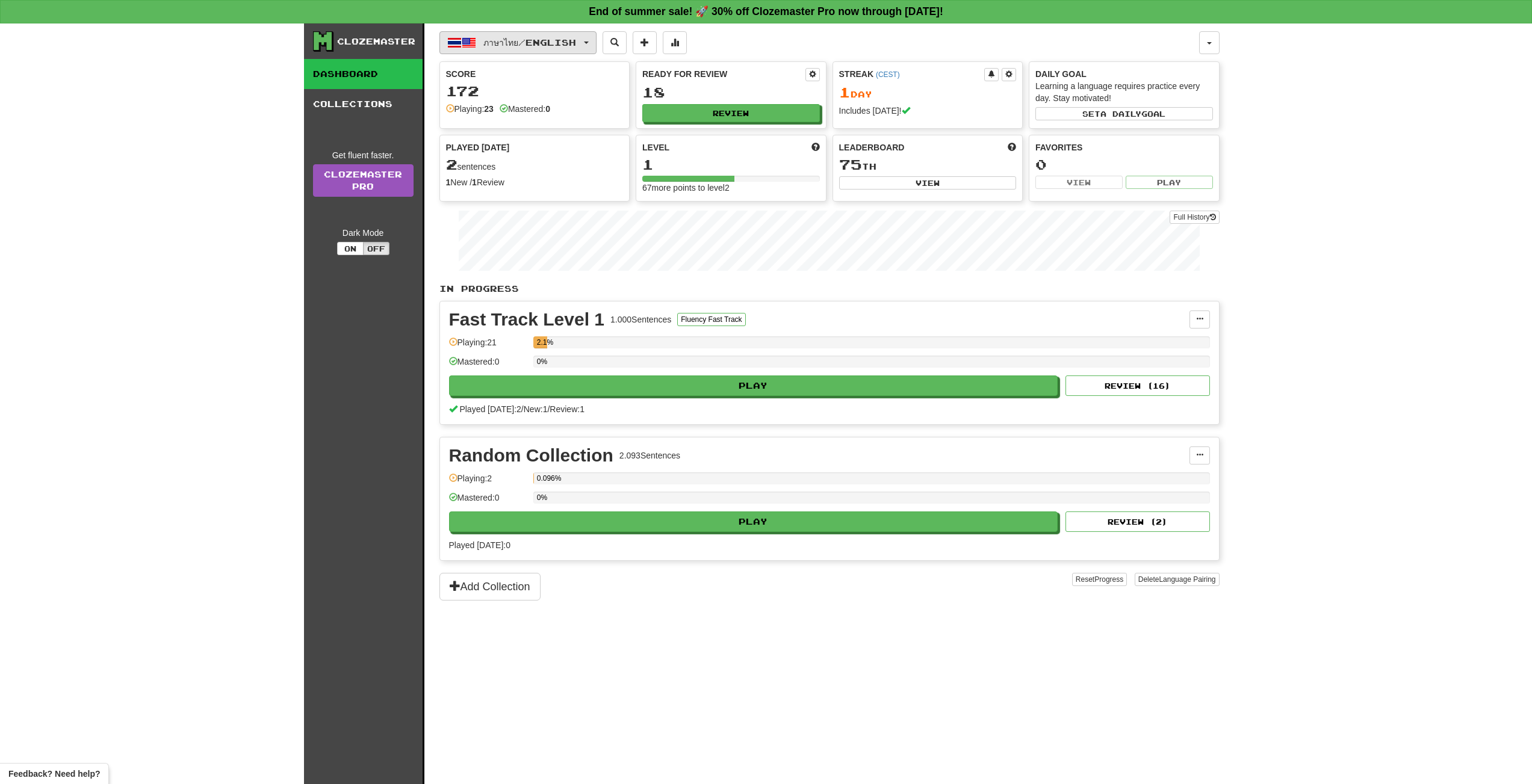
click at [594, 40] on button "ภาษาไทย / English" at bounding box center [518, 43] width 157 height 23
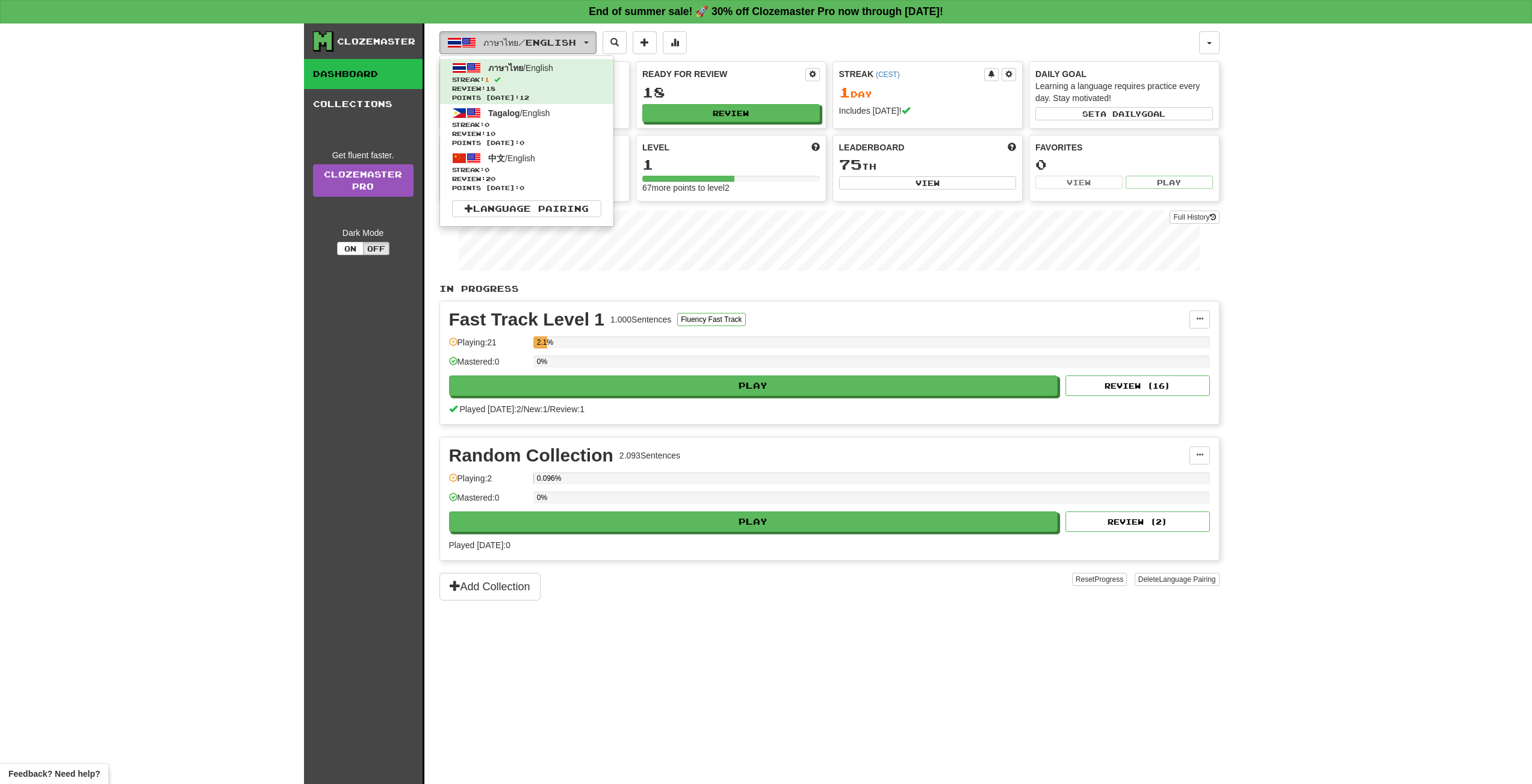
click at [594, 40] on button "ภาษาไทย / English" at bounding box center [518, 43] width 157 height 23
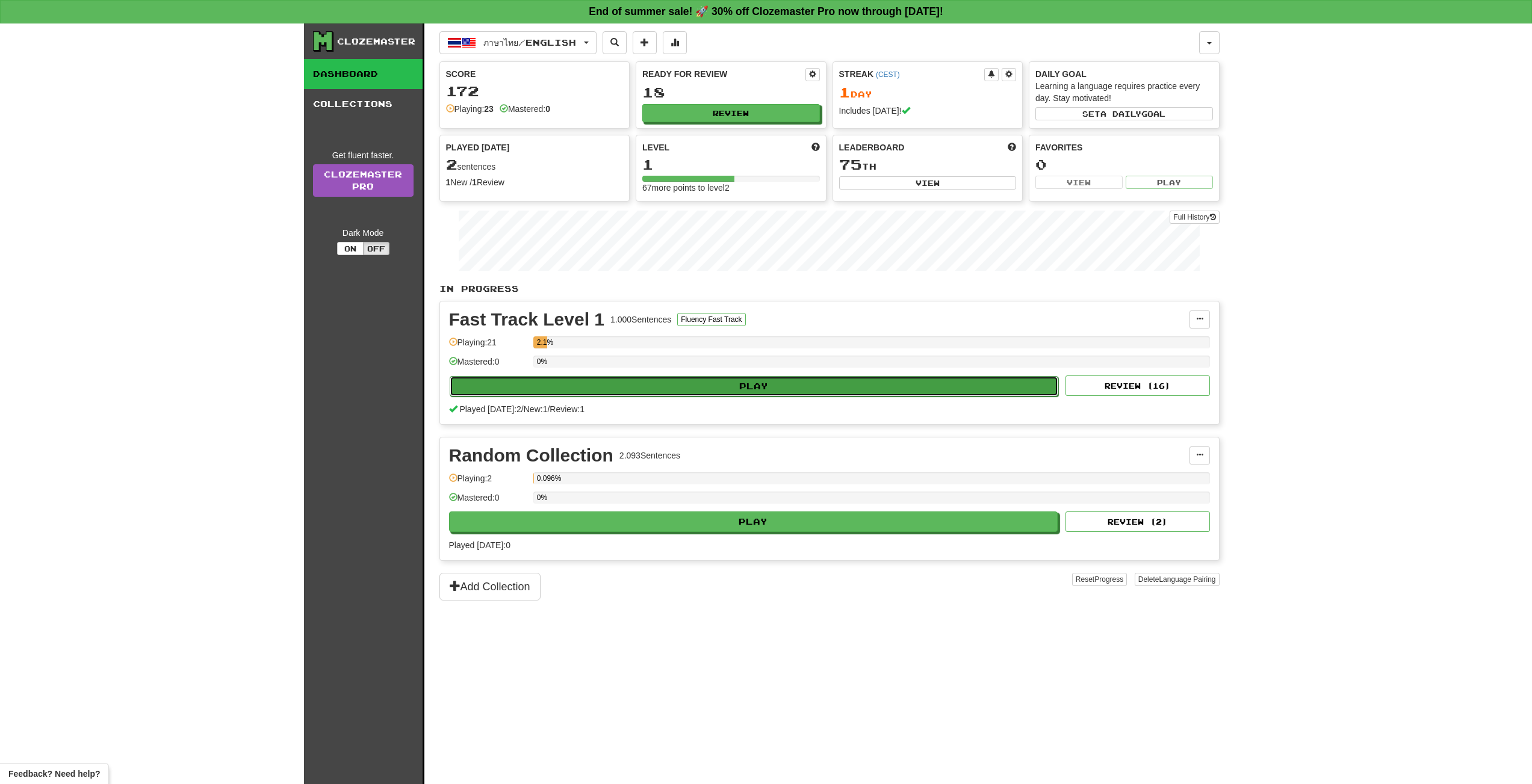
click at [745, 380] on button "Play" at bounding box center [754, 386] width 609 height 21
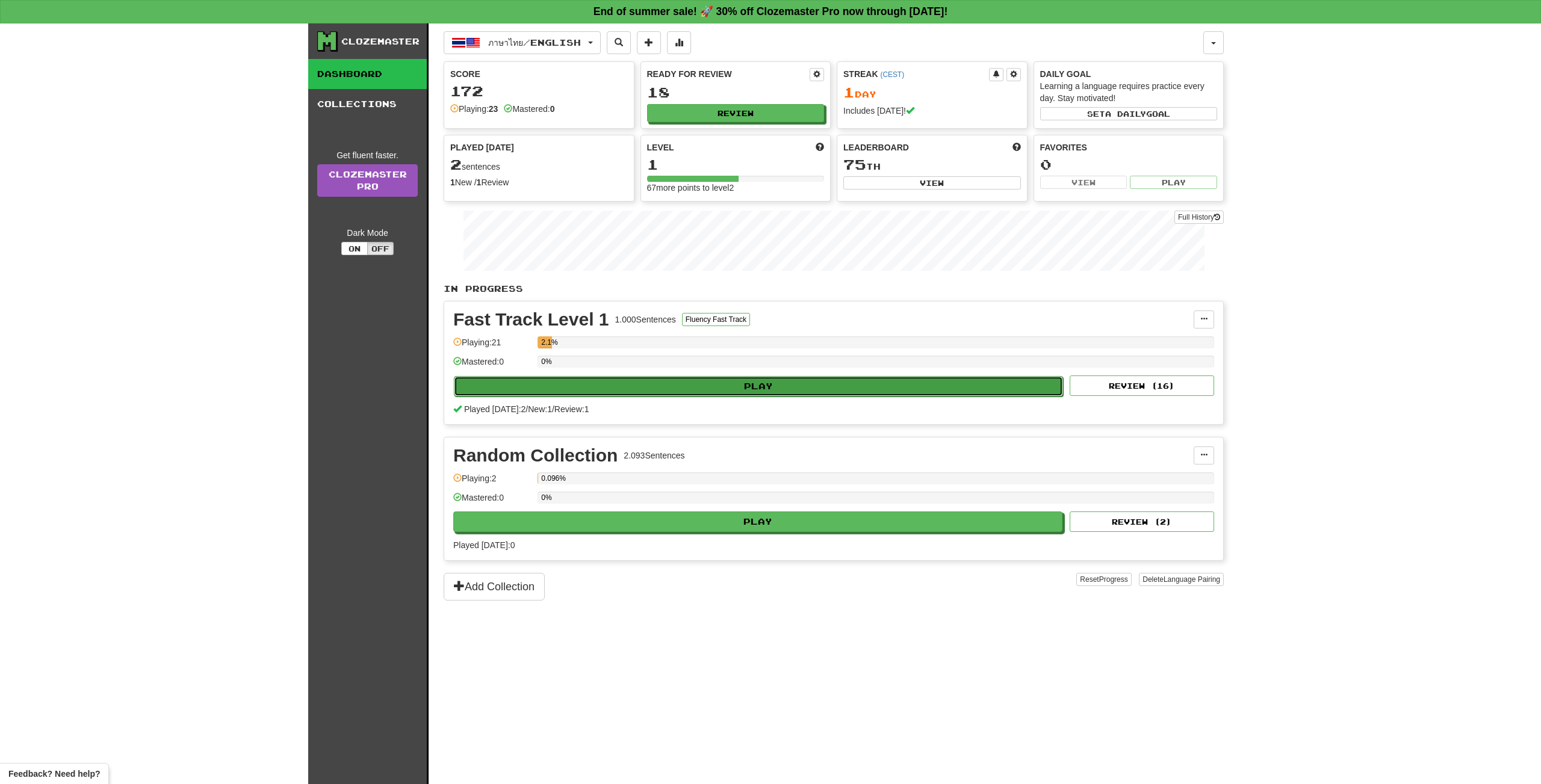
select select "**"
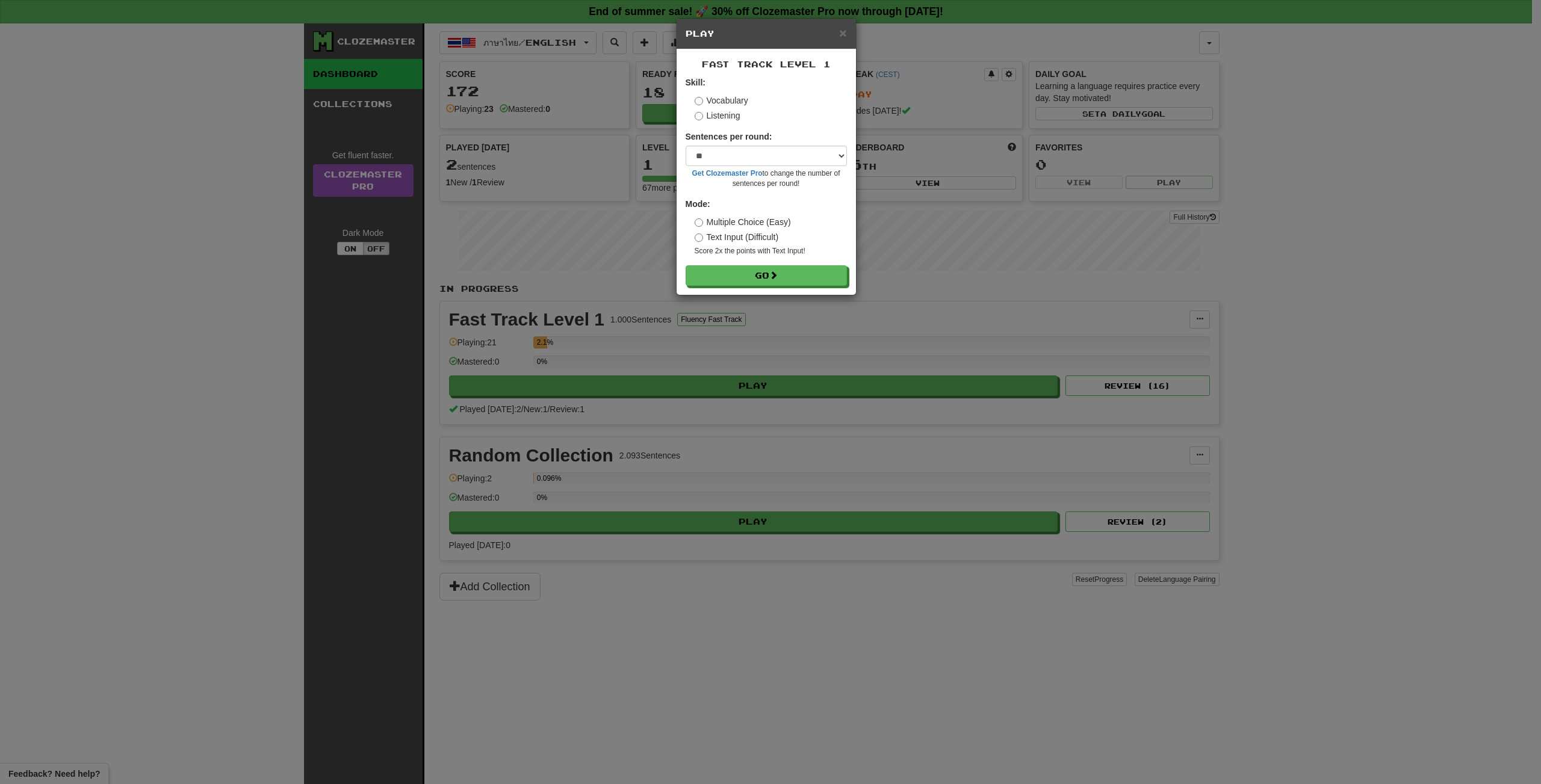
click at [704, 238] on label "Text Input (Difficult)" at bounding box center [737, 237] width 85 height 12
drag, startPoint x: 801, startPoint y: 251, endPoint x: 871, endPoint y: 288, distance: 79.2
click at [869, 290] on div "× Play Fast Track Level 1 Skill: Vocabulary Listening Sentences per round: * **…" at bounding box center [770, 392] width 1541 height 784
click at [764, 277] on button "Go" at bounding box center [767, 276] width 161 height 21
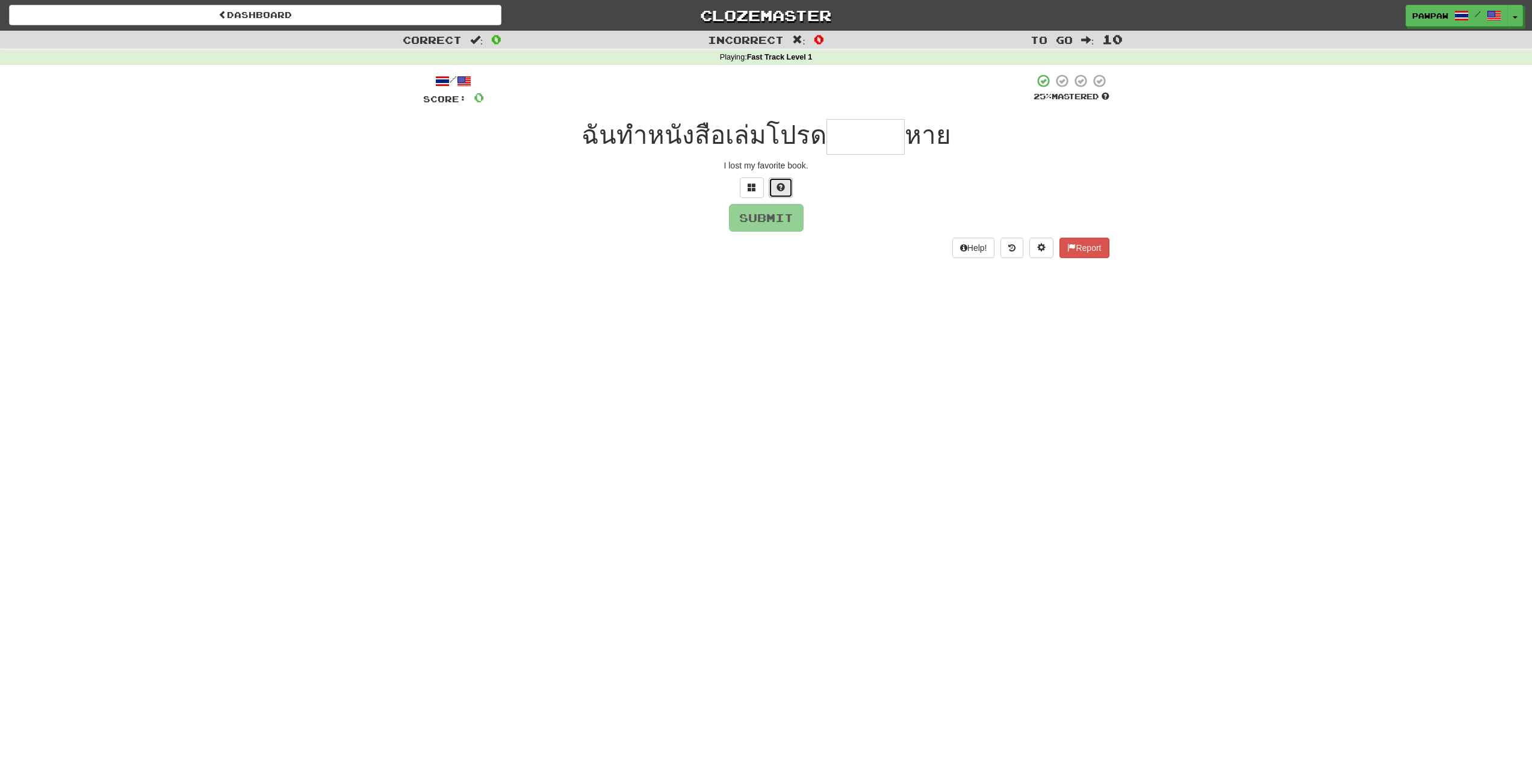
click at [780, 185] on span at bounding box center [781, 187] width 9 height 9
click at [764, 187] on span at bounding box center [767, 187] width 9 height 9
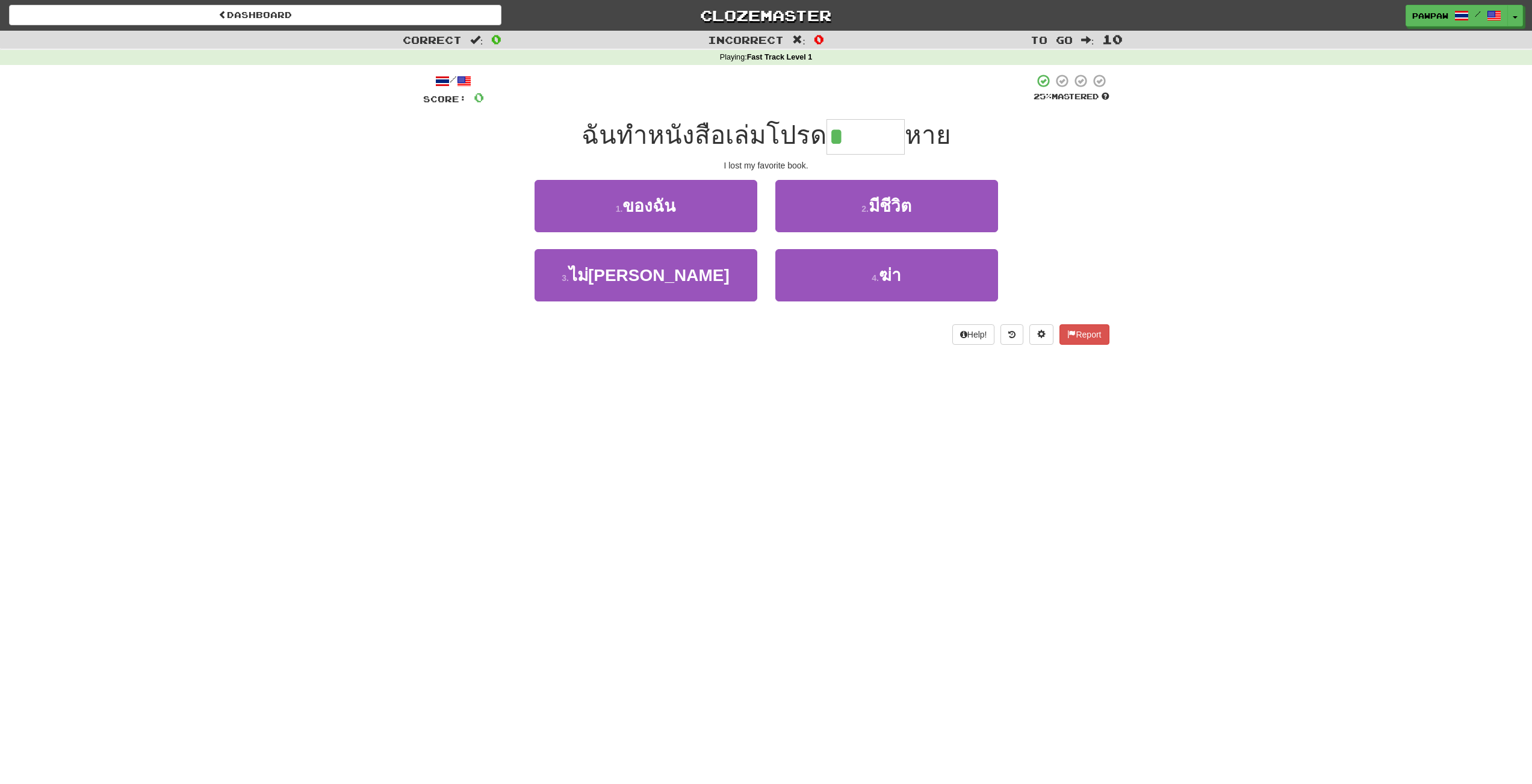
drag, startPoint x: 764, startPoint y: 187, endPoint x: 862, endPoint y: 362, distance: 200.6
click at [862, 362] on div "/ Score: 0 25 % Mastered ฉันทำหนังสือเล่มโปรด * หาย I lost my favorite book. 1 …" at bounding box center [767, 213] width 686 height 297
click at [620, 211] on small "1 ." at bounding box center [619, 209] width 7 height 10
type input "******"
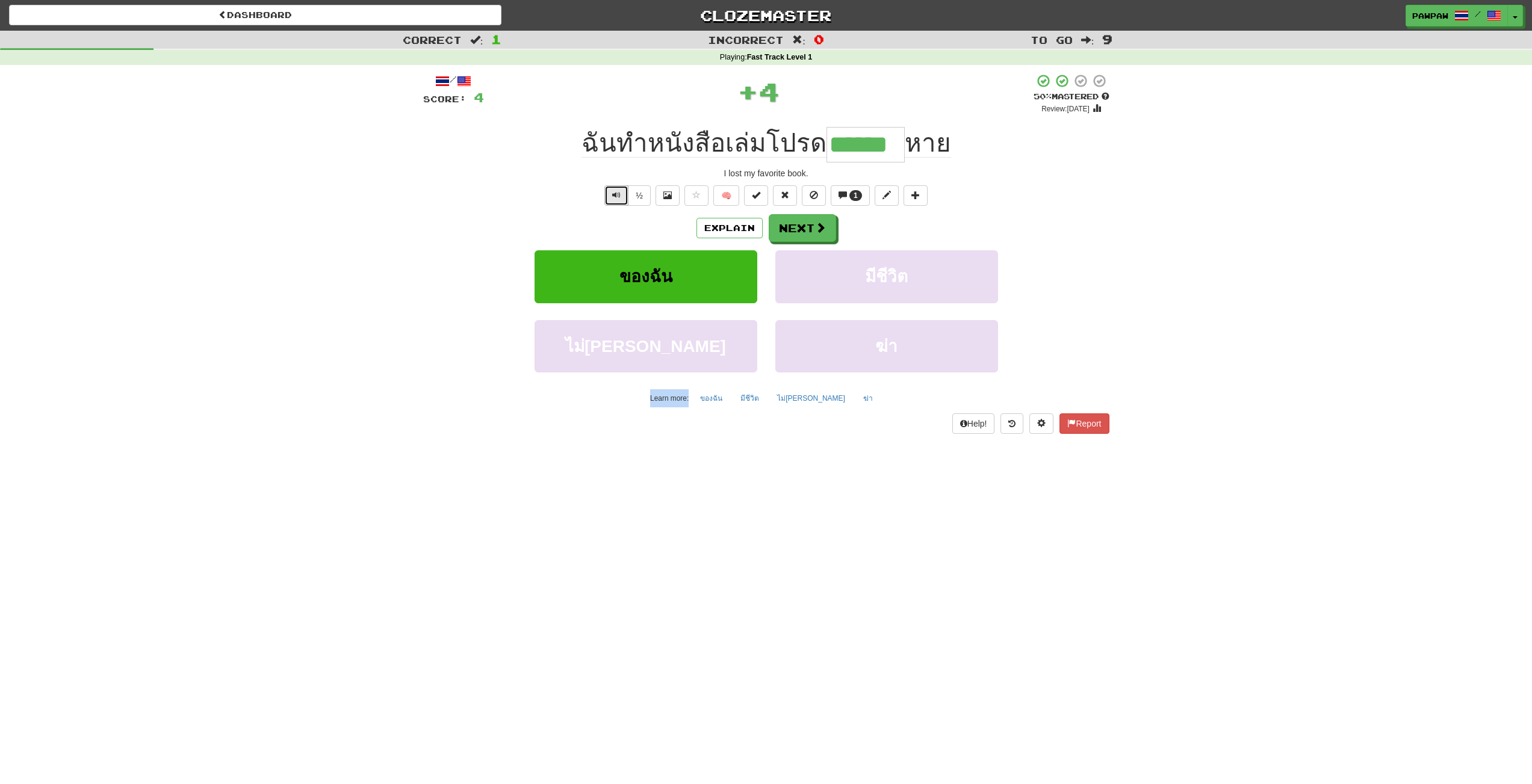
click at [619, 195] on span "Text-to-speech controls" at bounding box center [616, 195] width 9 height 9
click at [1366, 181] on div "Correct : 1 Incorrect : 0 To go : 9 Playing : Fast Track Level 1 / Score: 4 + 4…" at bounding box center [766, 240] width 1532 height 420
